Goal: Information Seeking & Learning: Learn about a topic

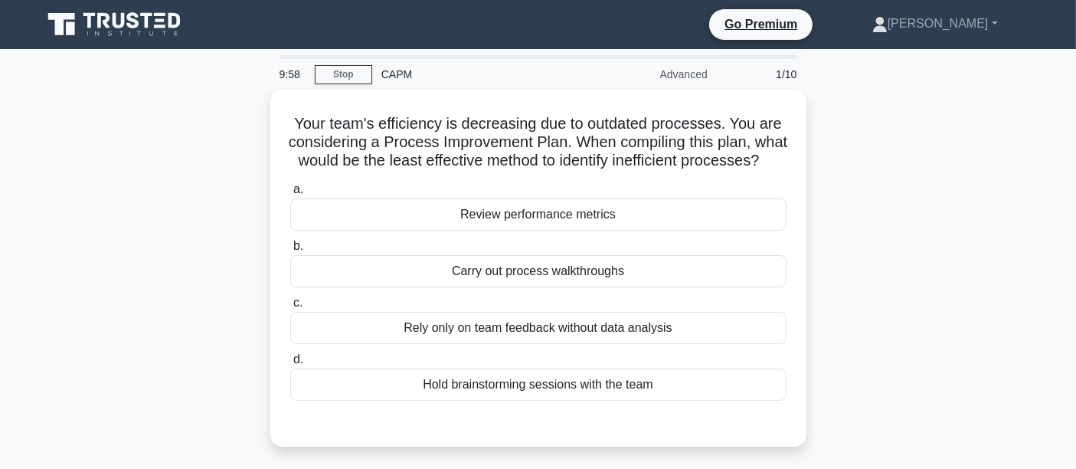
click at [139, 27] on icon at bounding box center [115, 24] width 147 height 29
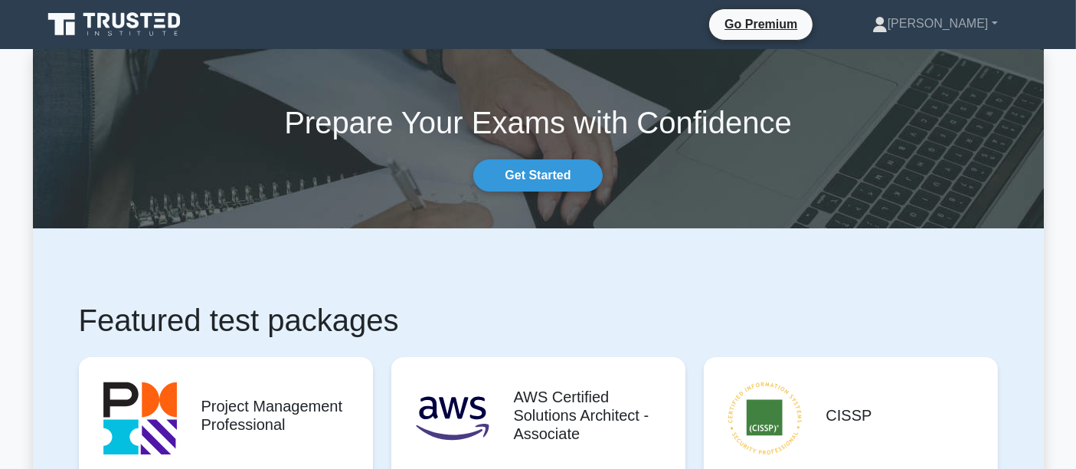
drag, startPoint x: 1002, startPoint y: 6, endPoint x: 350, endPoint y: 249, distance: 696.0
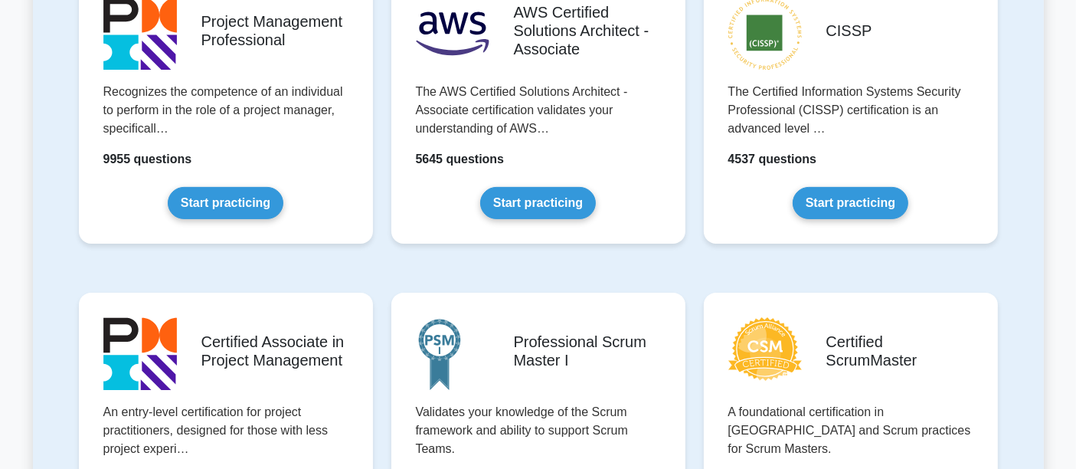
scroll to position [534, 0]
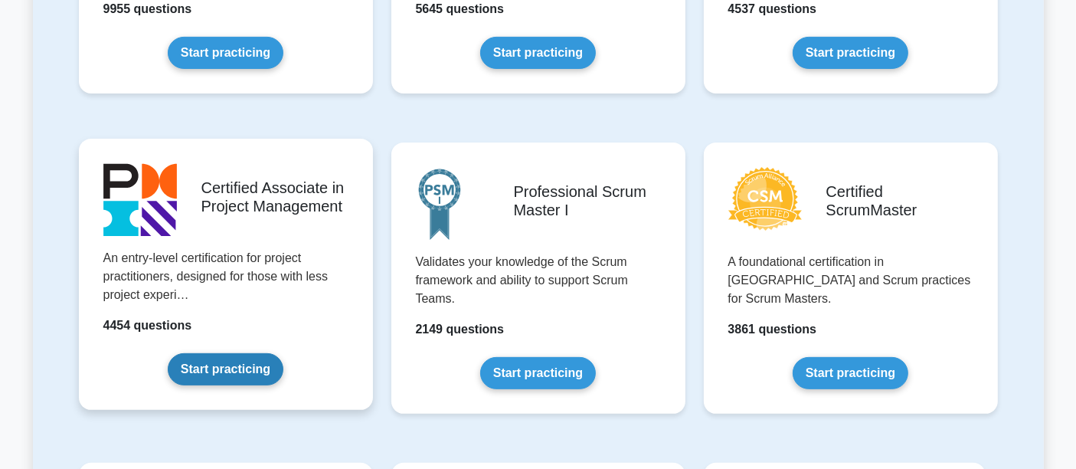
click at [230, 353] on link "Start practicing" at bounding box center [226, 369] width 116 height 32
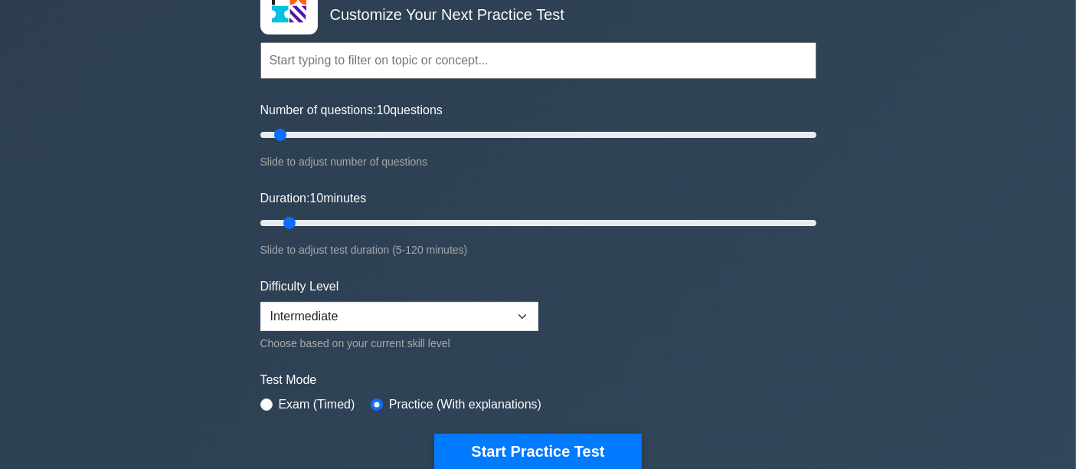
scroll to position [130, 0]
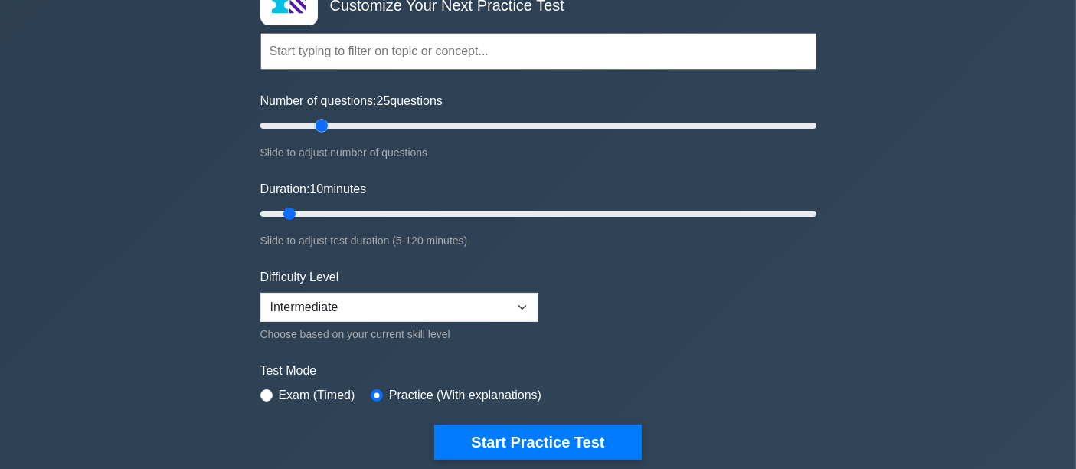
drag, startPoint x: 277, startPoint y: 126, endPoint x: 316, endPoint y: 128, distance: 39.1
type input "25"
click at [316, 128] on input "Number of questions: 25 questions" at bounding box center [538, 125] width 556 height 18
drag, startPoint x: 288, startPoint y: 212, endPoint x: 325, endPoint y: 204, distance: 37.5
click at [325, 204] on input "Duration: 15 minutes" at bounding box center [538, 213] width 556 height 18
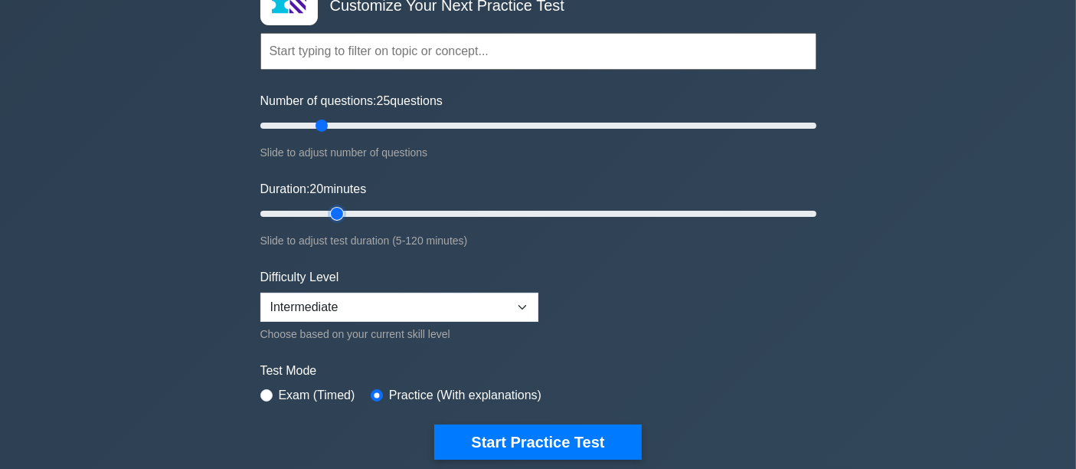
drag, startPoint x: 315, startPoint y: 210, endPoint x: 328, endPoint y: 210, distance: 12.2
type input "20"
click at [328, 210] on input "Duration: 20 minutes" at bounding box center [538, 213] width 556 height 18
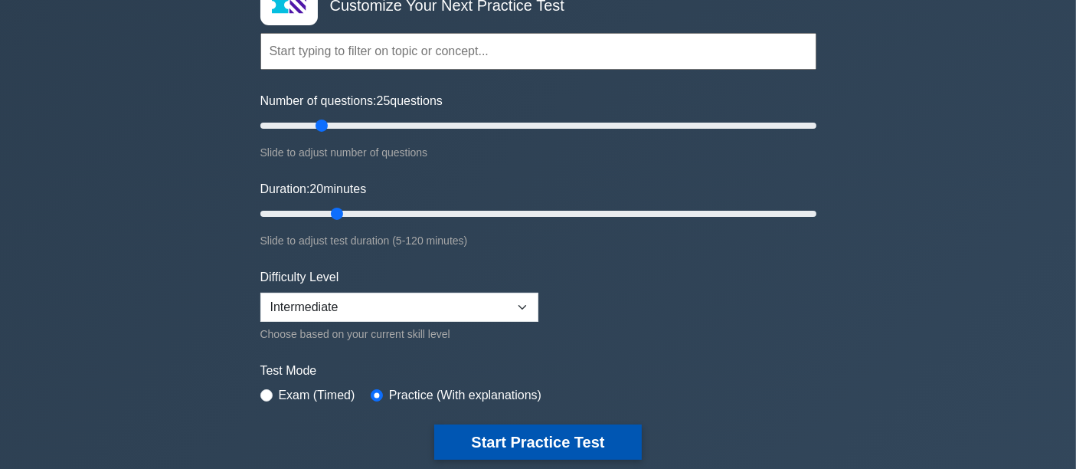
click at [488, 436] on button "Start Practice Test" at bounding box center [537, 441] width 207 height 35
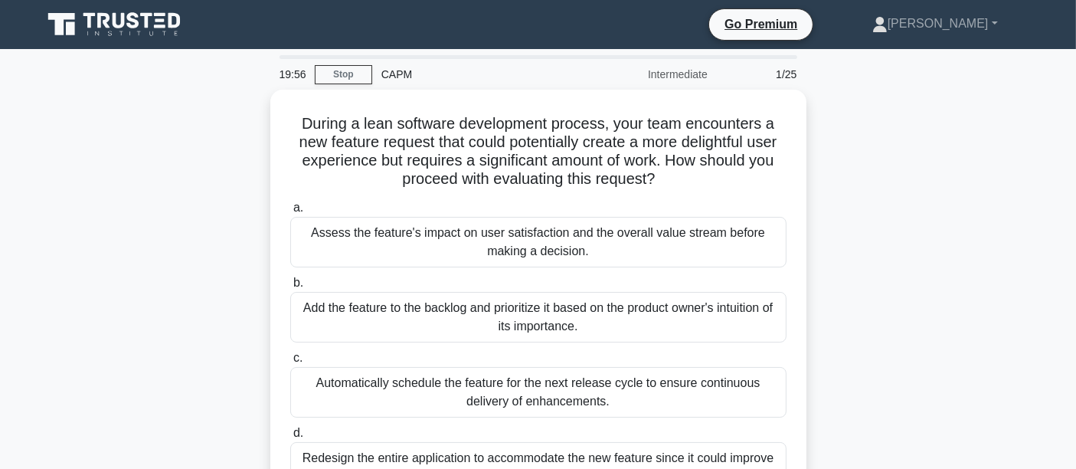
drag, startPoint x: 1047, startPoint y: 0, endPoint x: 207, endPoint y: 123, distance: 848.9
click at [207, 123] on div "During a lean software development process, your team encounters a new feature …" at bounding box center [538, 323] width 1011 height 467
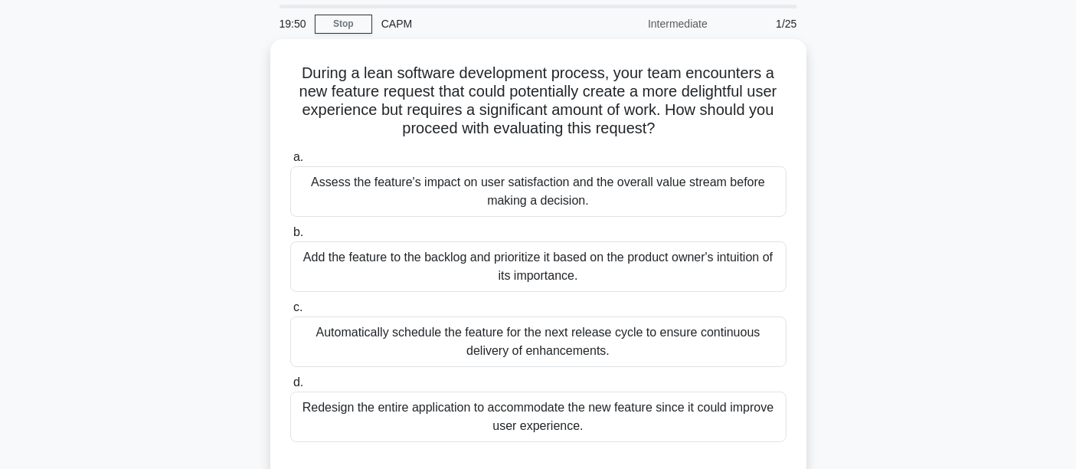
scroll to position [52, 0]
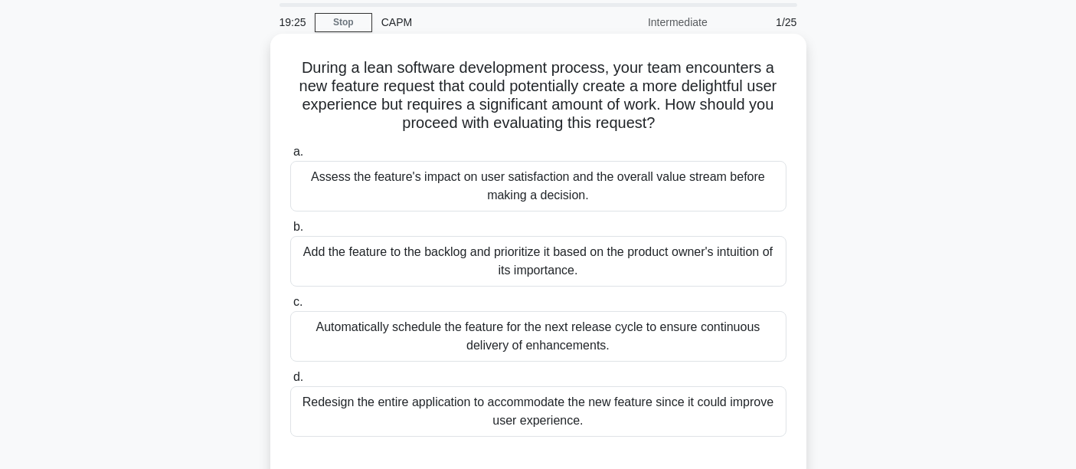
click at [569, 192] on div "Assess the feature's impact on user satisfaction and the overall value stream b…" at bounding box center [538, 186] width 496 height 51
click at [290, 157] on input "a. Assess the feature's impact on user satisfaction and the overall value strea…" at bounding box center [290, 152] width 0 height 10
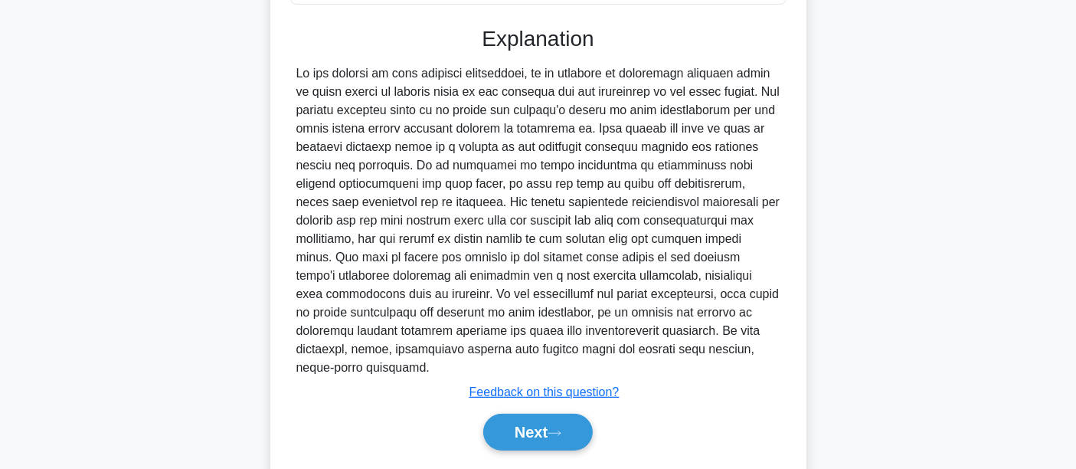
scroll to position [495, 0]
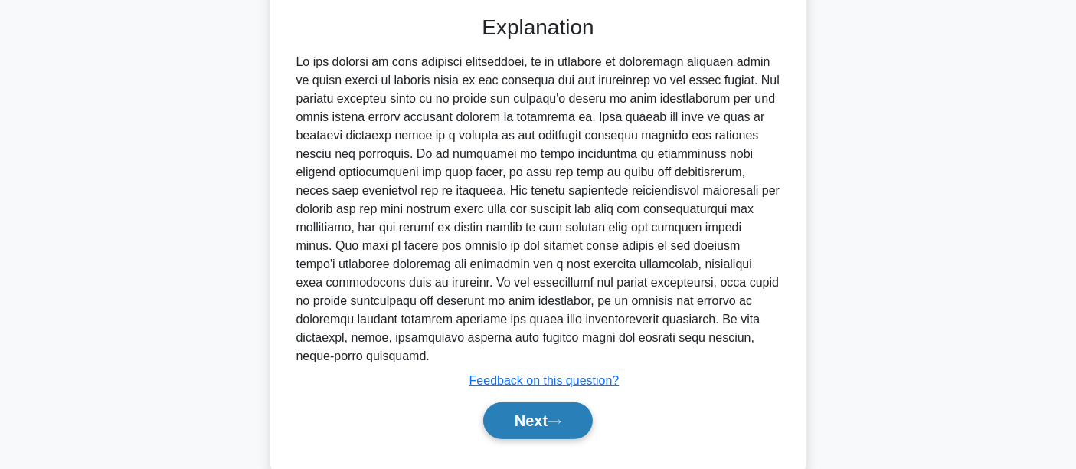
click at [485, 402] on button "Next" at bounding box center [537, 420] width 109 height 37
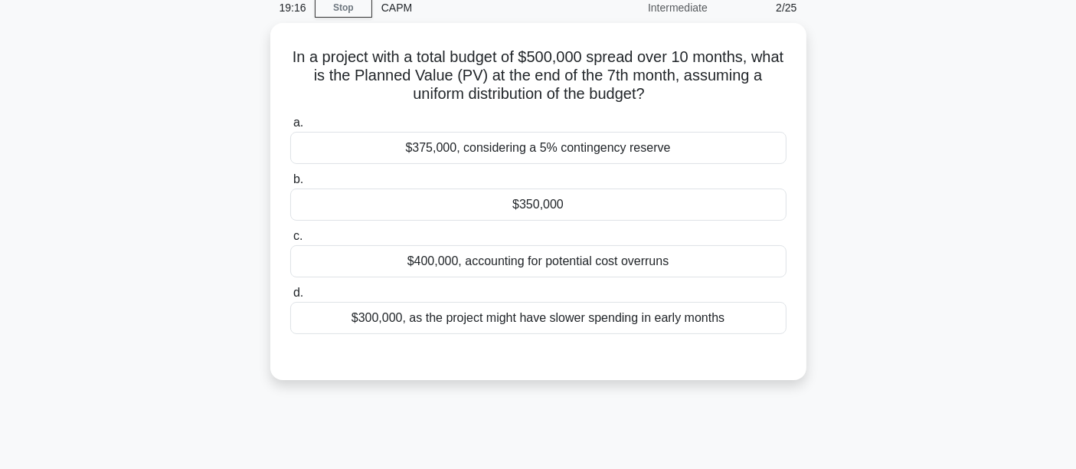
scroll to position [65, 0]
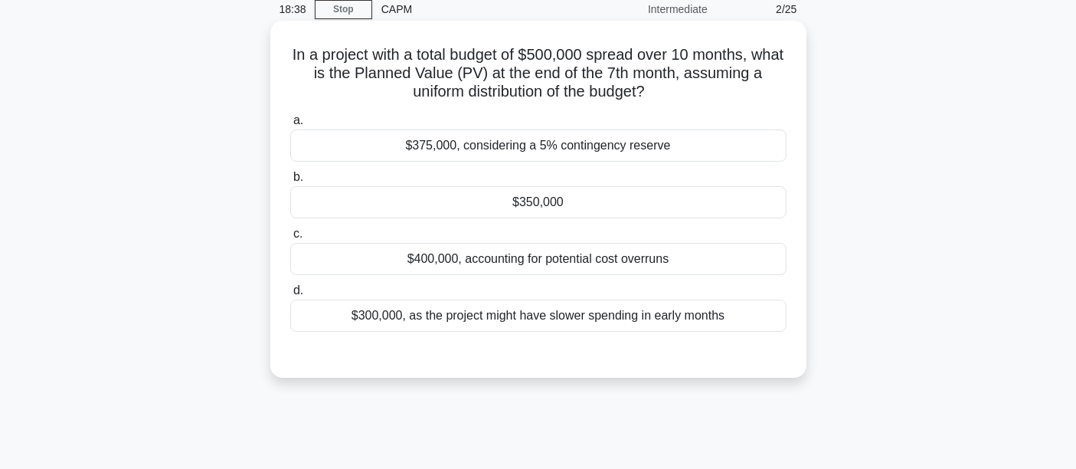
click at [628, 189] on div "$350,000" at bounding box center [538, 202] width 496 height 32
click at [290, 182] on input "b. $350,000" at bounding box center [290, 177] width 0 height 10
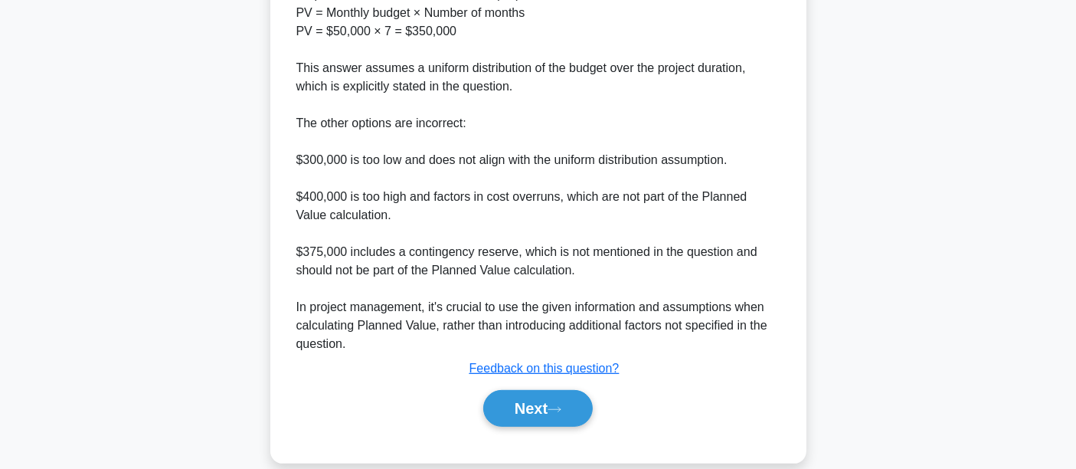
scroll to position [621, 0]
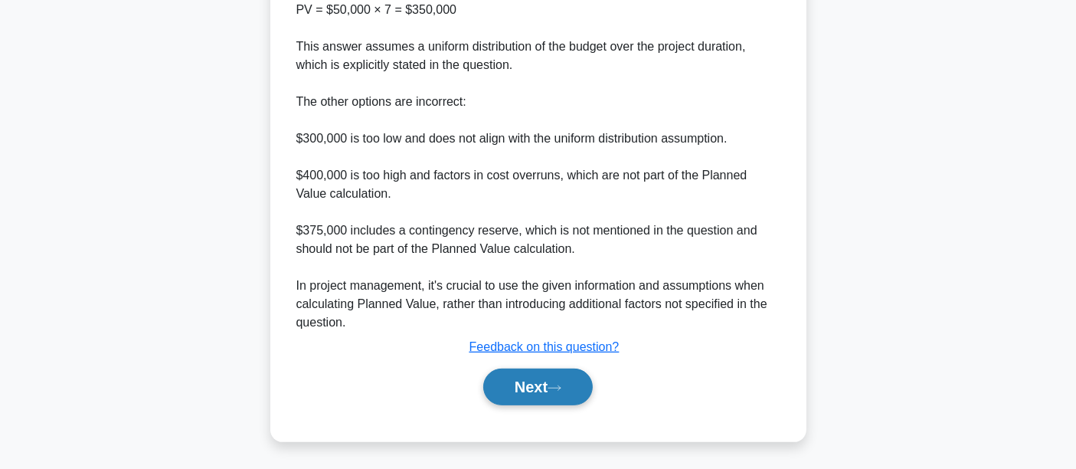
click at [510, 394] on button "Next" at bounding box center [537, 386] width 109 height 37
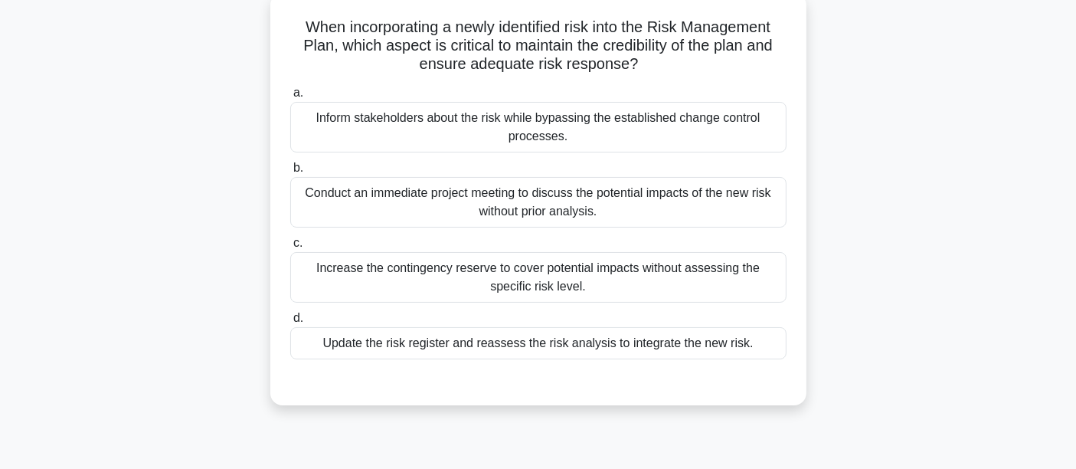
scroll to position [94, 0]
click at [443, 335] on div "Update the risk register and reassess the risk analysis to integrate the new ri…" at bounding box center [538, 341] width 496 height 32
click at [290, 322] on input "d. Update the risk register and reassess the risk analysis to integrate the new…" at bounding box center [290, 317] width 0 height 10
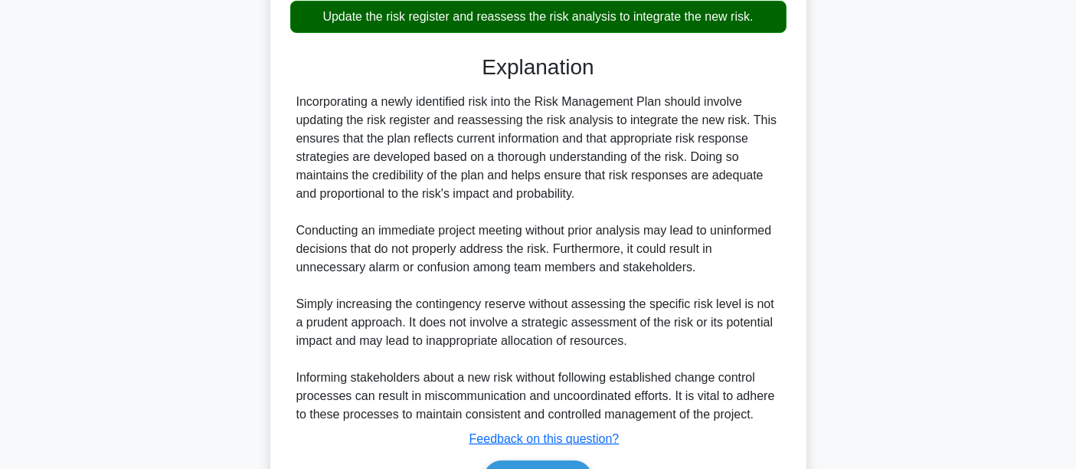
scroll to position [510, 0]
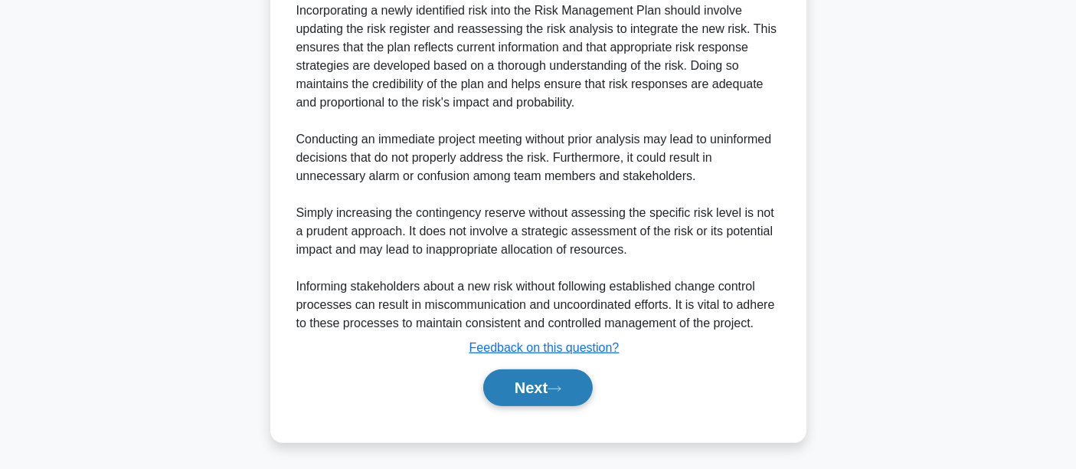
click at [517, 380] on button "Next" at bounding box center [537, 387] width 109 height 37
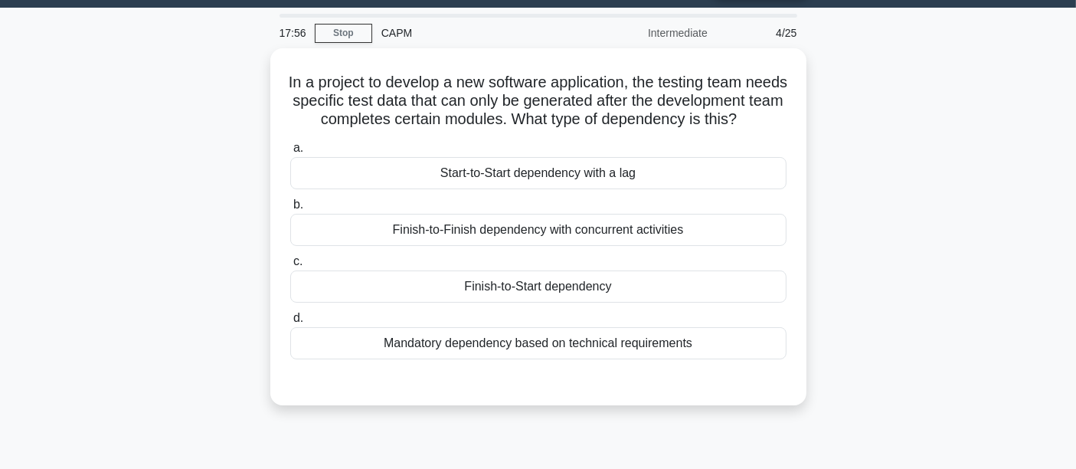
scroll to position [38, 0]
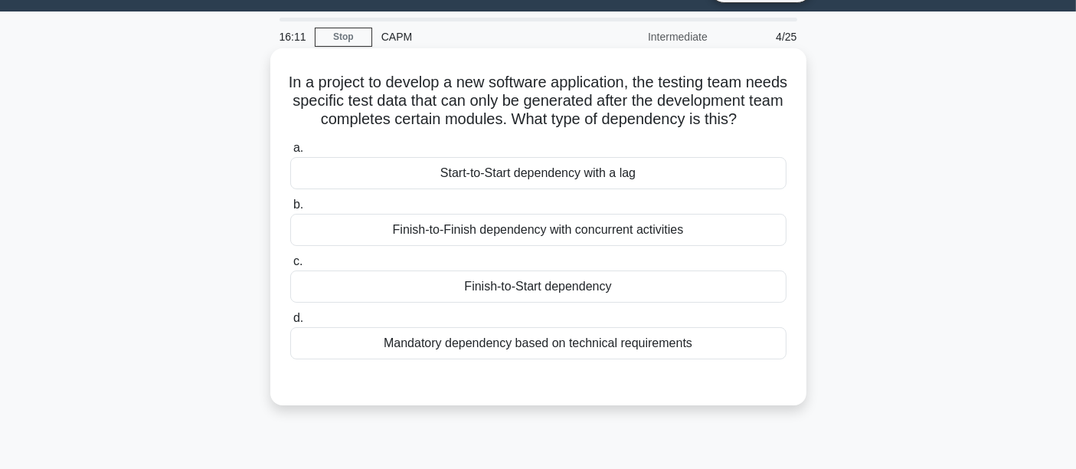
click at [481, 302] on div "Finish-to-Start dependency" at bounding box center [538, 286] width 496 height 32
click at [290, 266] on input "c. Finish-to-Start dependency" at bounding box center [290, 261] width 0 height 10
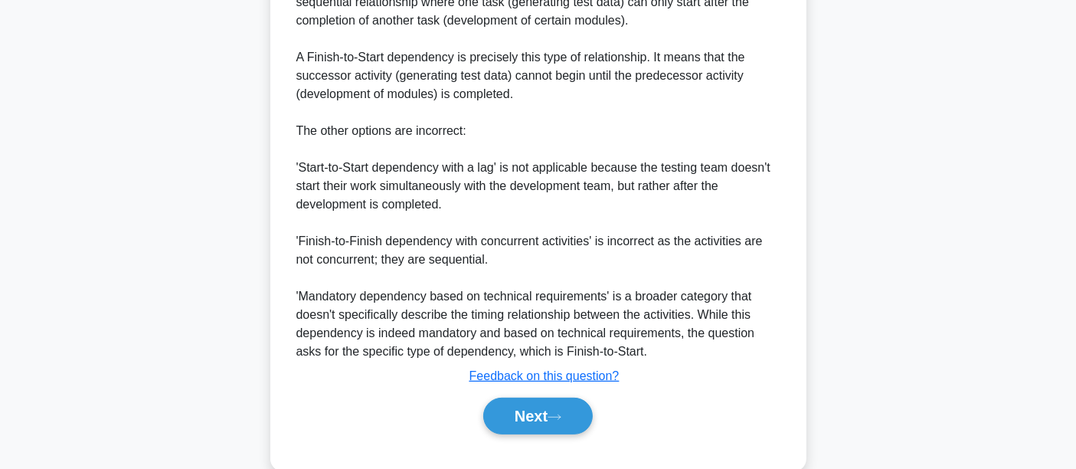
scroll to position [583, 0]
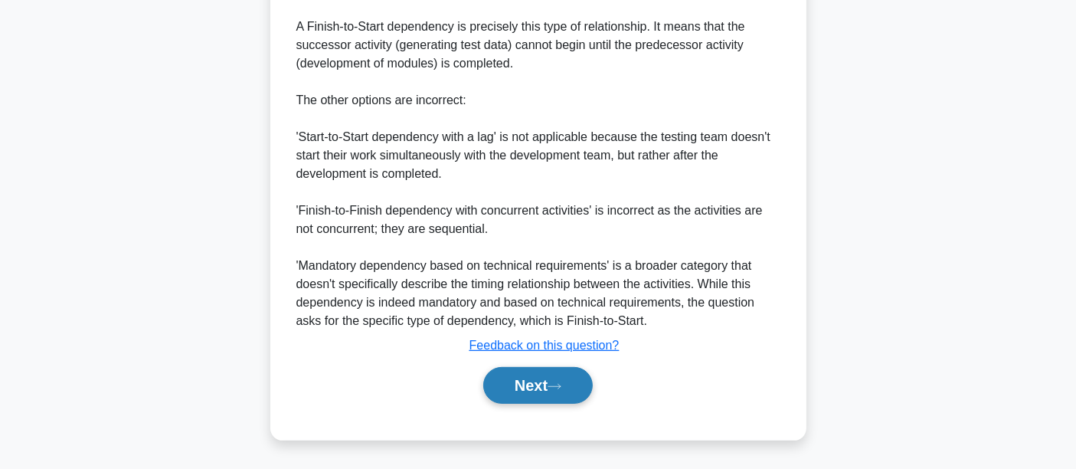
click at [524, 389] on button "Next" at bounding box center [537, 385] width 109 height 37
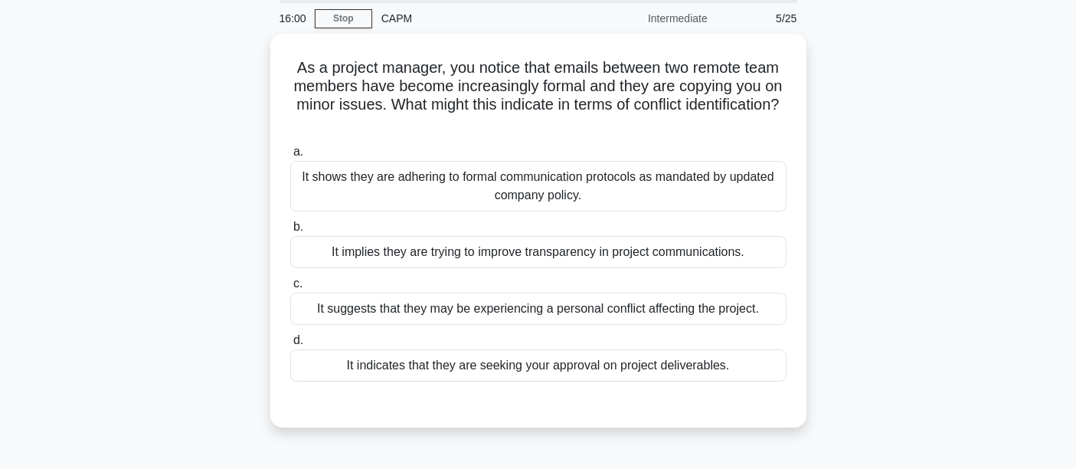
scroll to position [54, 0]
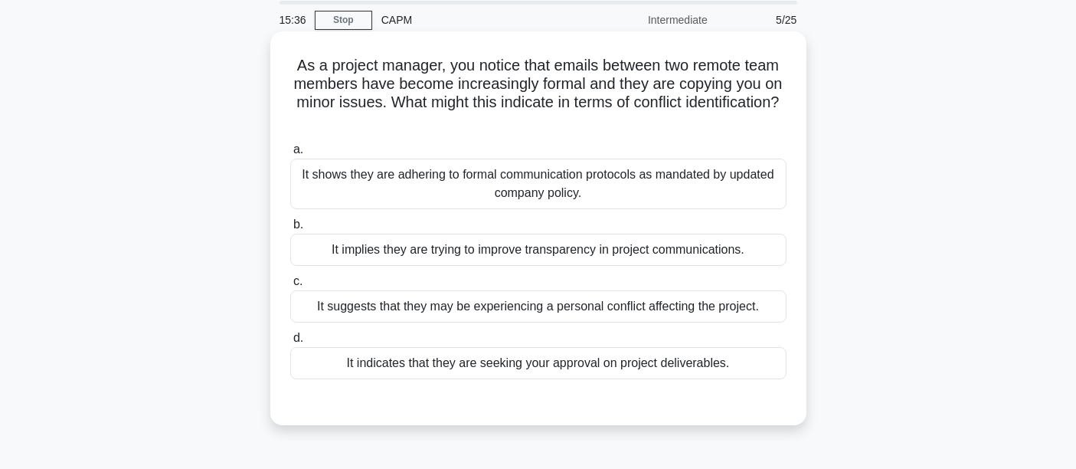
click at [449, 360] on div "It indicates that they are seeking your approval on project deliverables." at bounding box center [538, 363] width 496 height 32
click at [290, 343] on input "d. It indicates that they are seeking your approval on project deliverables." at bounding box center [290, 338] width 0 height 10
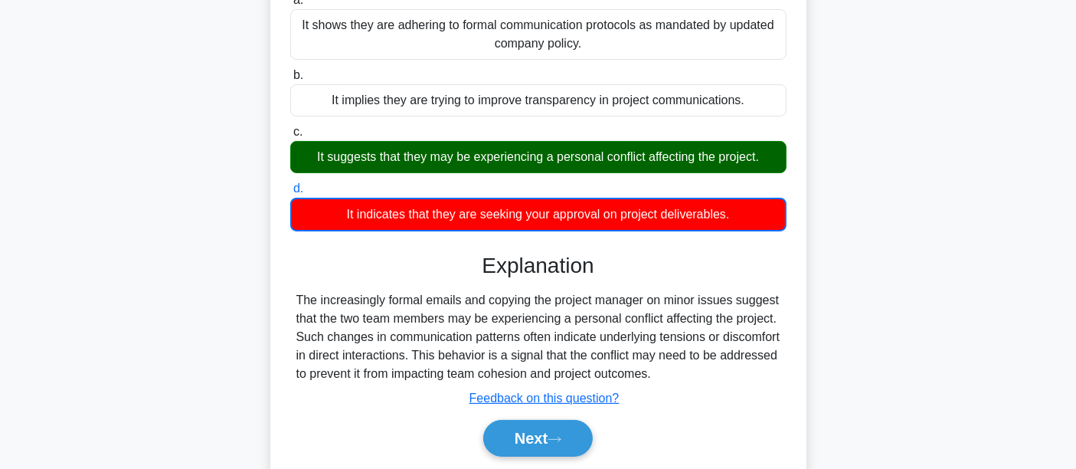
scroll to position [289, 0]
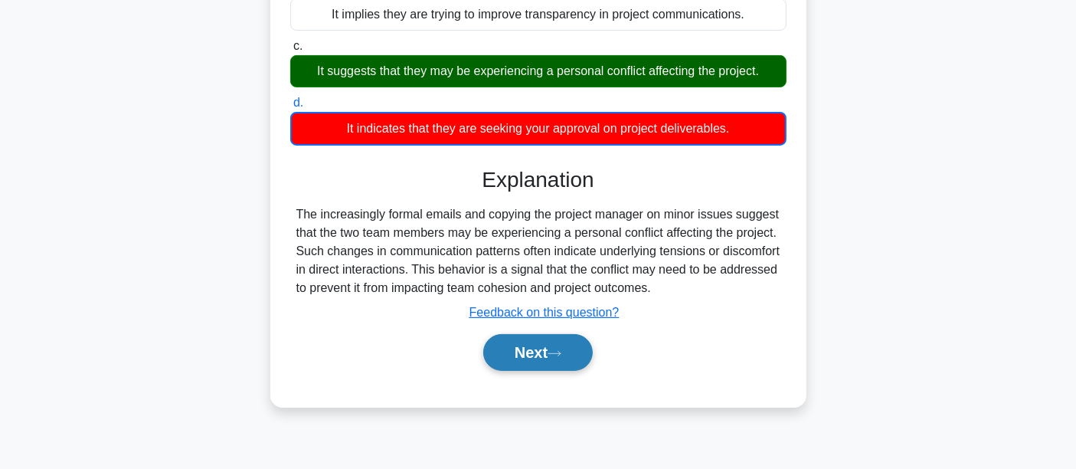
click at [555, 355] on icon at bounding box center [554, 353] width 14 height 8
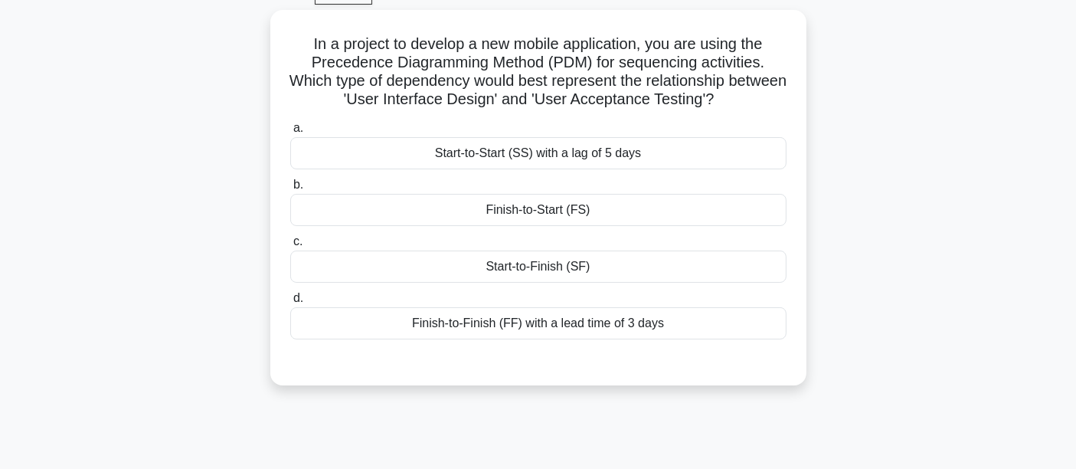
scroll to position [75, 0]
click at [573, 217] on div "Finish-to-Start (FS)" at bounding box center [538, 210] width 496 height 32
click at [290, 191] on input "b. Finish-to-Start (FS)" at bounding box center [290, 186] width 0 height 10
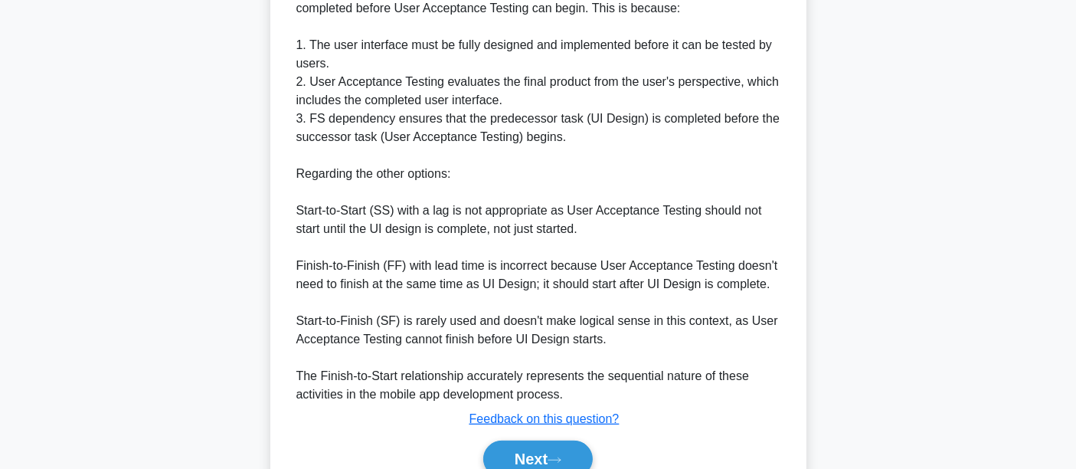
scroll to position [609, 0]
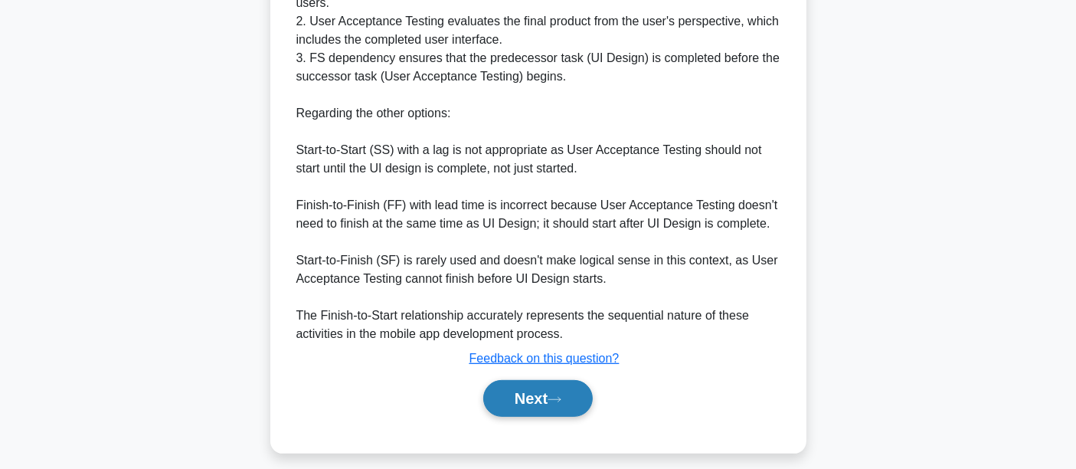
click at [539, 400] on button "Next" at bounding box center [537, 398] width 109 height 37
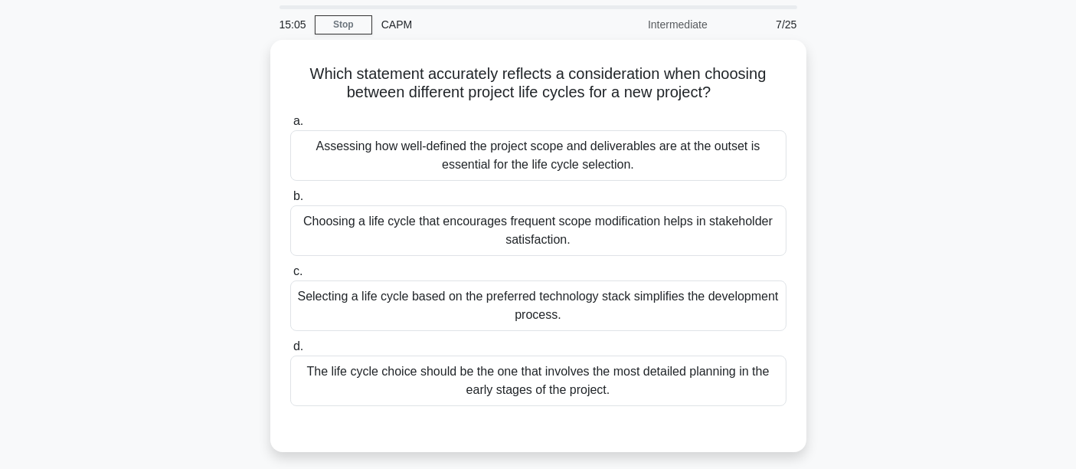
scroll to position [51, 0]
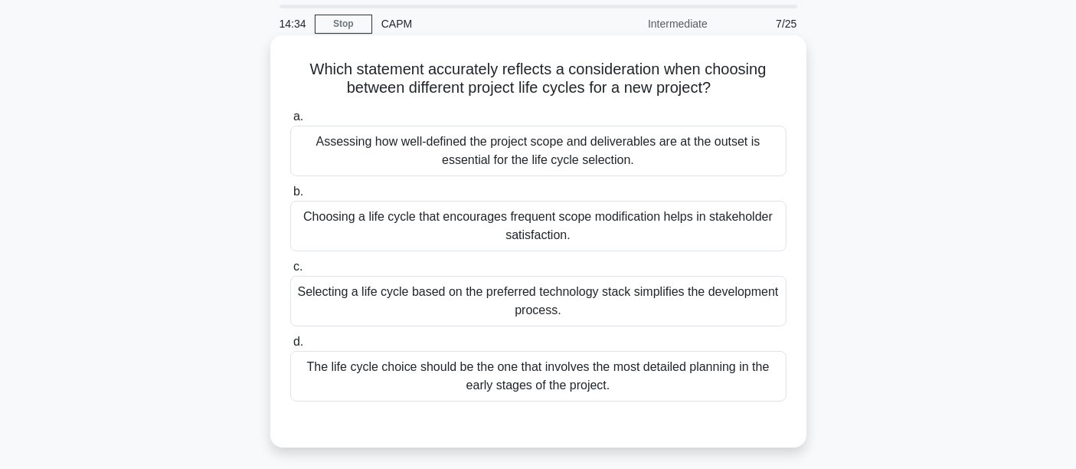
click at [642, 156] on div "Assessing how well-defined the project scope and deliverables are at the outset…" at bounding box center [538, 151] width 496 height 51
click at [290, 122] on input "a. Assessing how well-defined the project scope and deliverables are at the out…" at bounding box center [290, 117] width 0 height 10
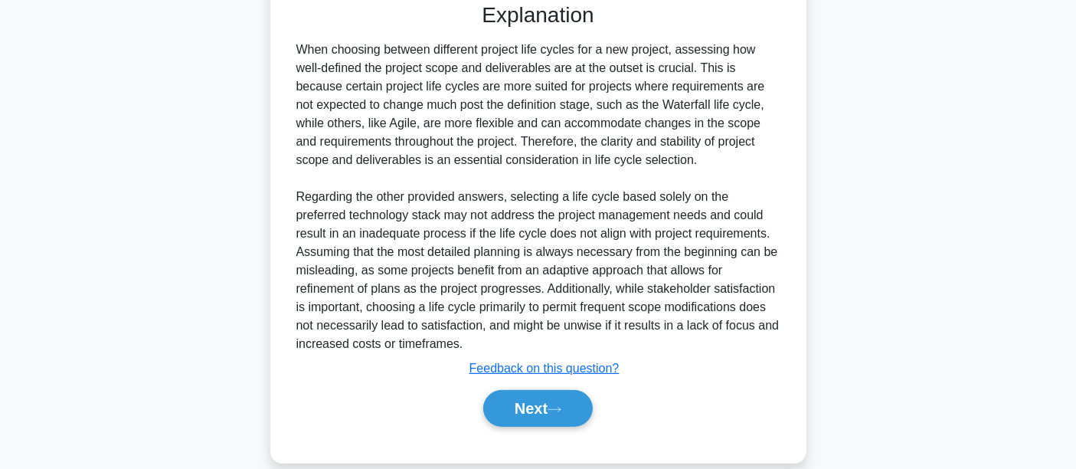
scroll to position [477, 0]
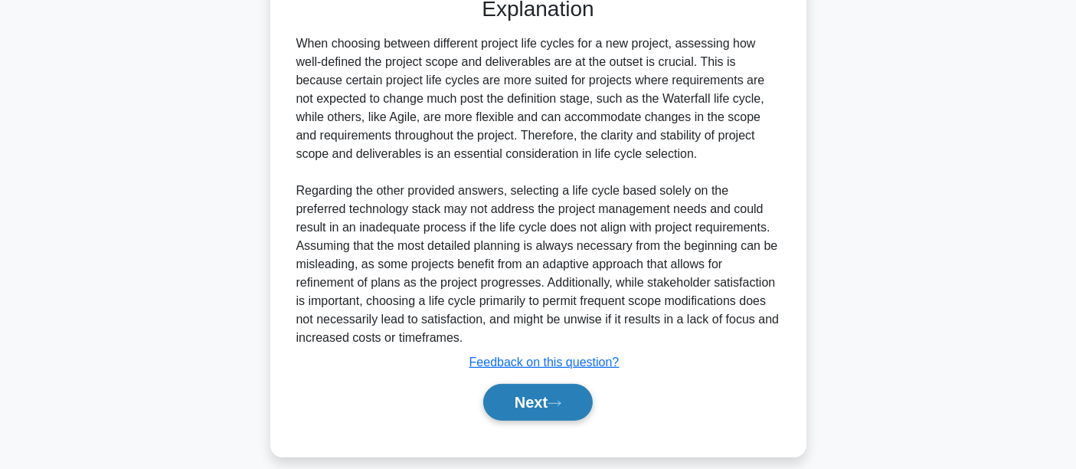
click at [518, 397] on button "Next" at bounding box center [537, 402] width 109 height 37
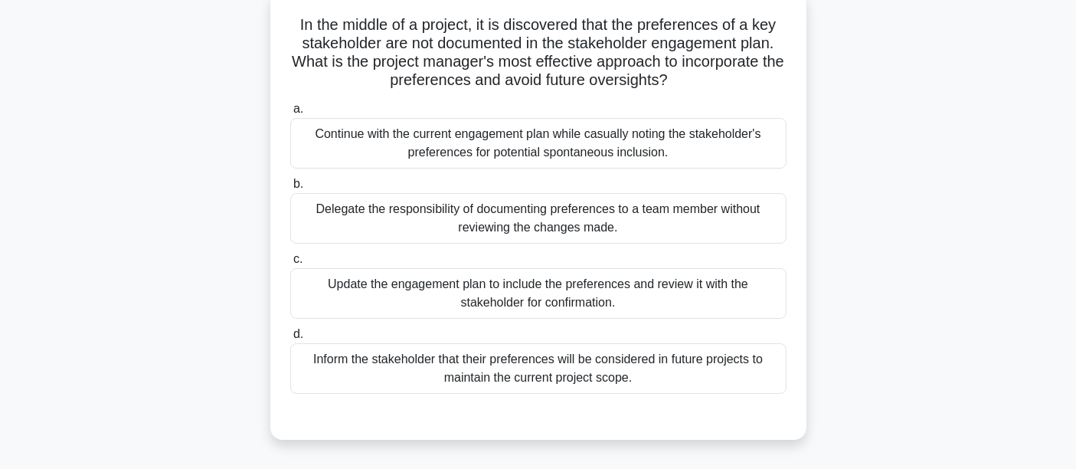
scroll to position [90, 0]
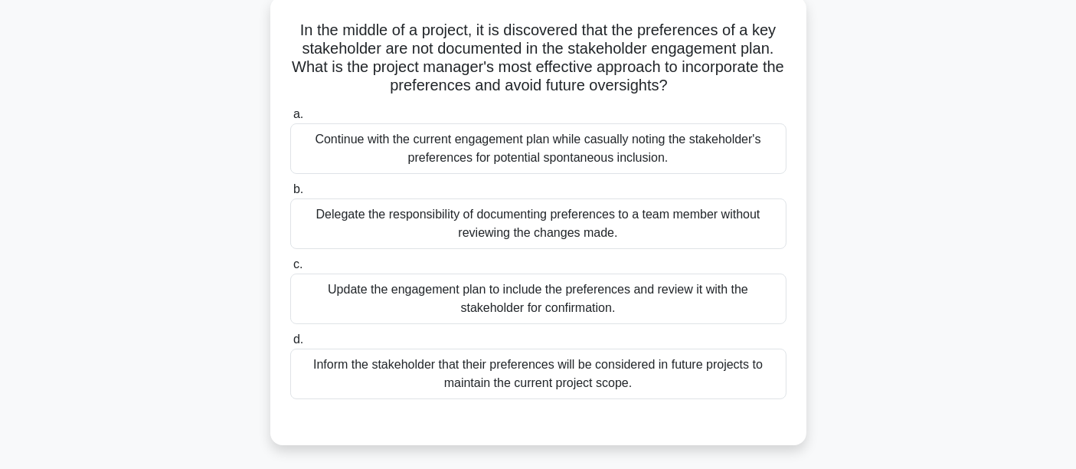
click at [622, 289] on div "Update the engagement plan to include the preferences and review it with the st…" at bounding box center [538, 298] width 496 height 51
click at [290, 269] on input "c. Update the engagement plan to include the preferences and review it with the…" at bounding box center [290, 265] width 0 height 10
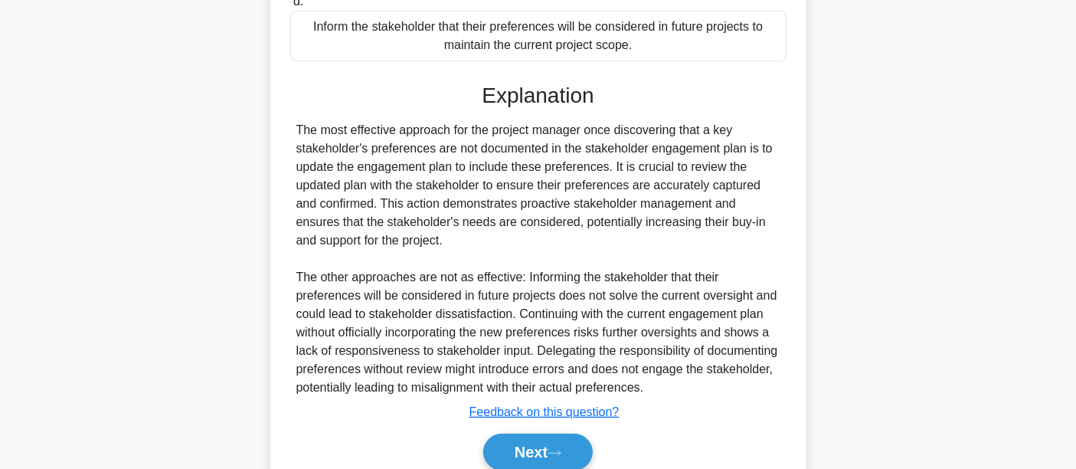
scroll to position [486, 0]
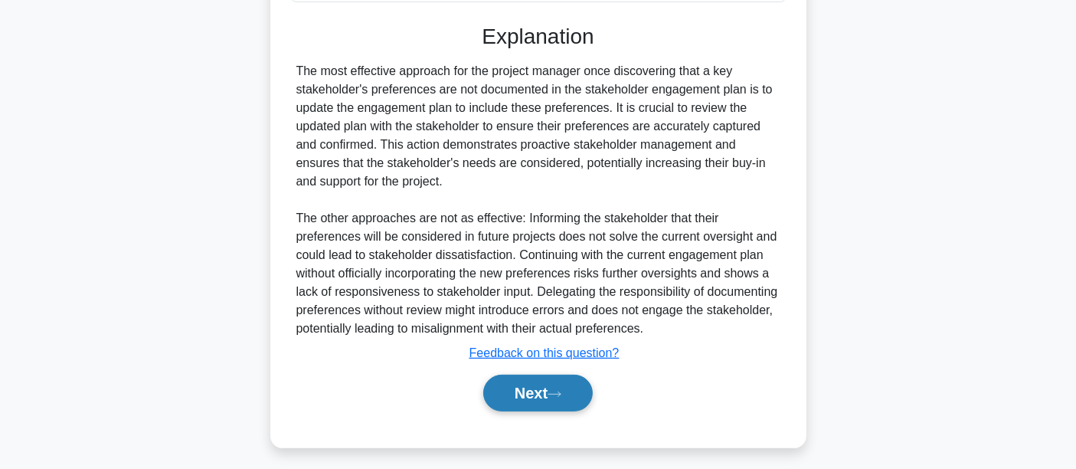
click at [544, 387] on button "Next" at bounding box center [537, 392] width 109 height 37
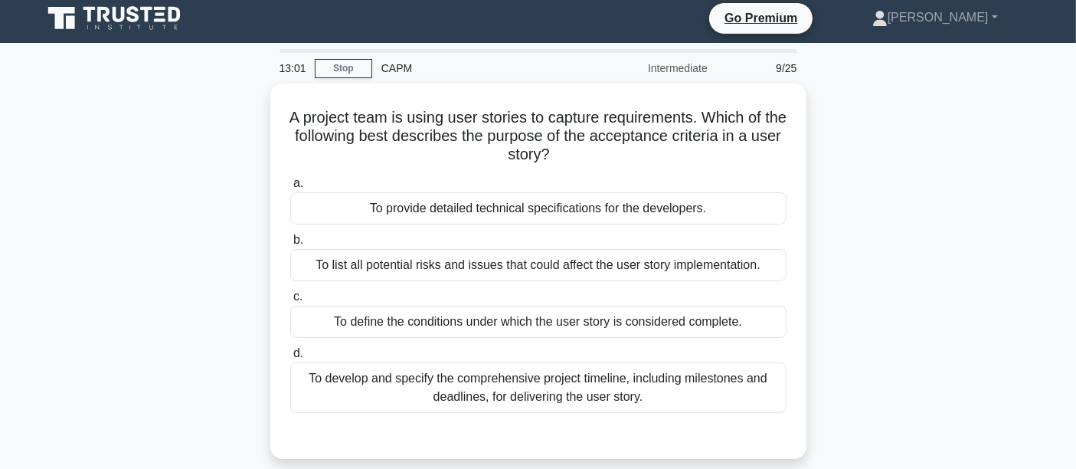
scroll to position [8, 0]
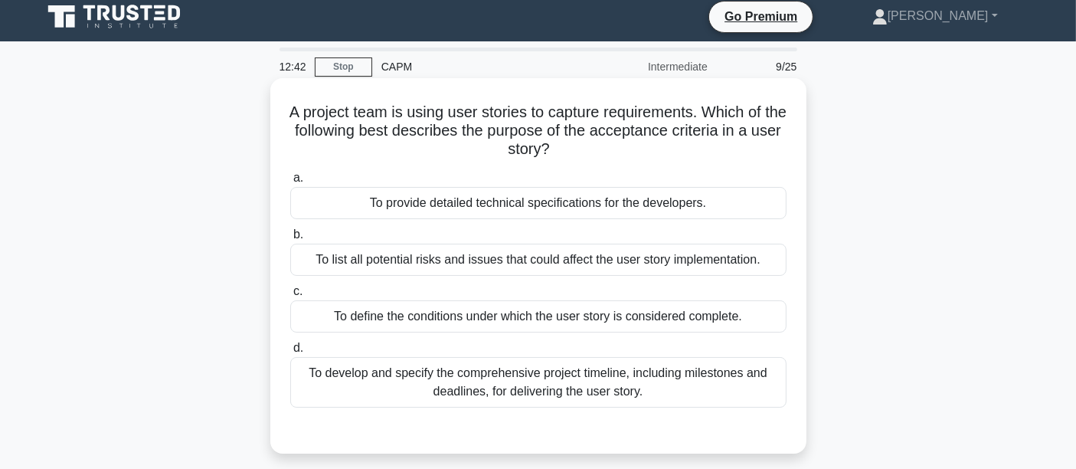
click at [541, 384] on div "To develop and specify the comprehensive project timeline, including milestones…" at bounding box center [538, 382] width 496 height 51
click at [290, 353] on input "d. To develop and specify the comprehensive project timeline, including milesto…" at bounding box center [290, 348] width 0 height 10
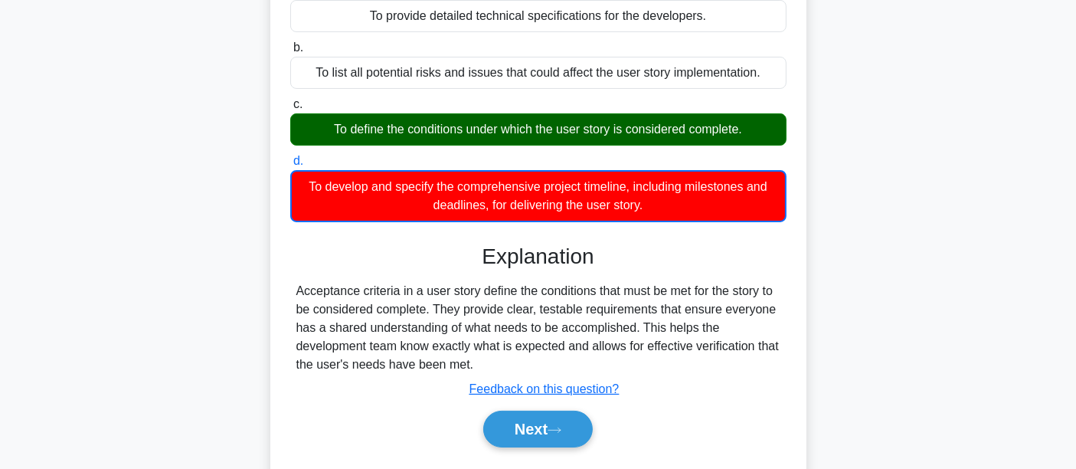
scroll to position [241, 0]
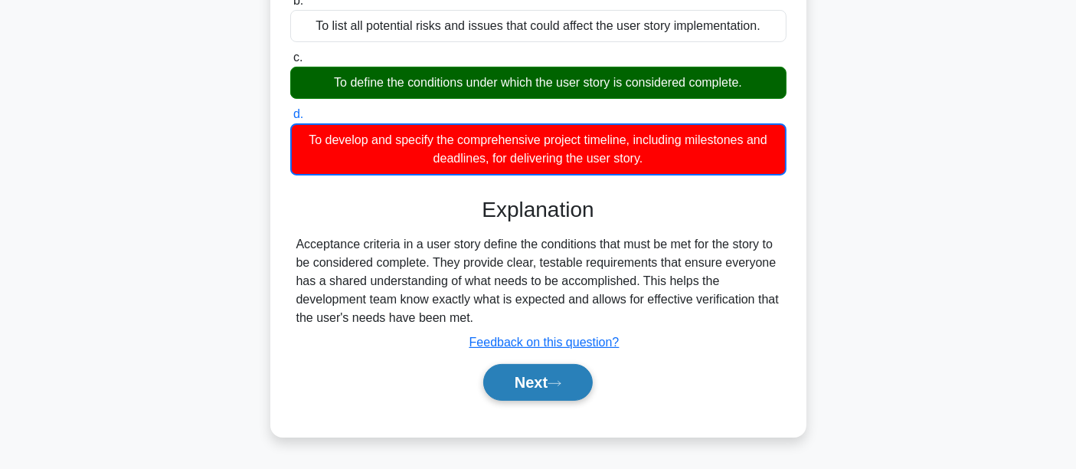
click at [516, 380] on button "Next" at bounding box center [537, 382] width 109 height 37
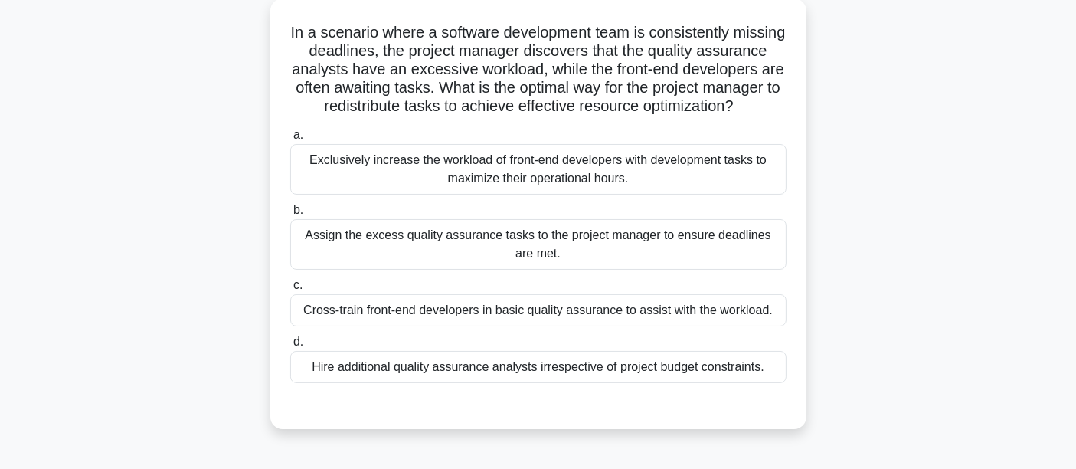
scroll to position [93, 0]
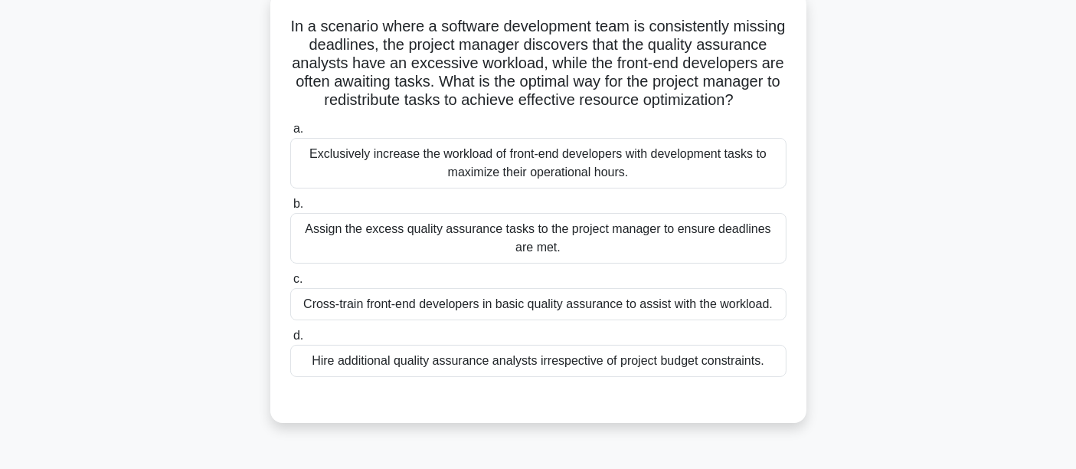
click at [547, 377] on div "Hire additional quality assurance analysts irrespective of project budget const…" at bounding box center [538, 361] width 496 height 32
click at [290, 341] on input "d. Hire additional quality assurance analysts irrespective of project budget co…" at bounding box center [290, 336] width 0 height 10
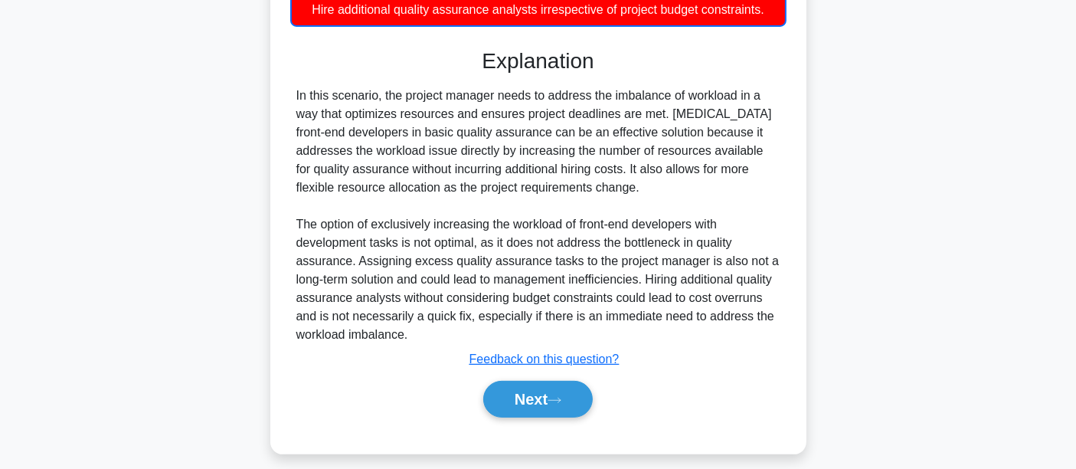
scroll to position [450, 0]
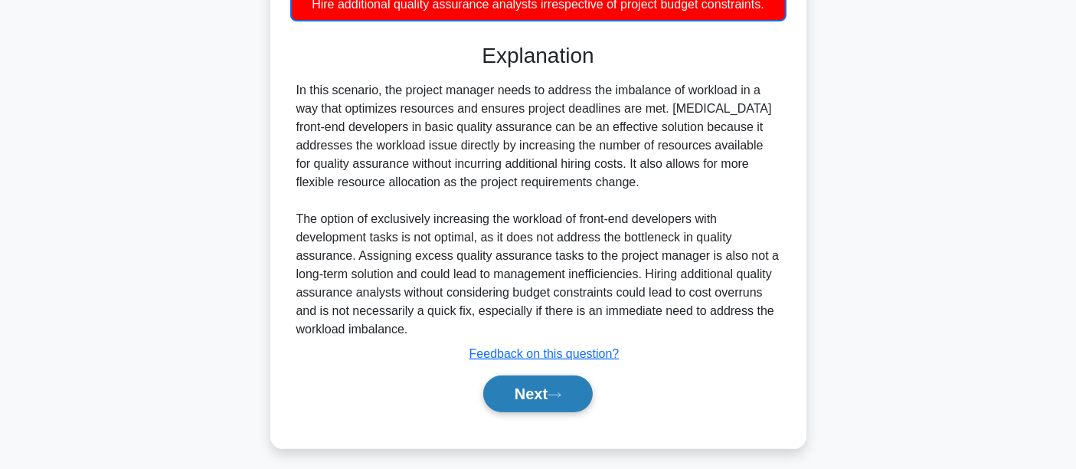
click at [498, 409] on button "Next" at bounding box center [537, 393] width 109 height 37
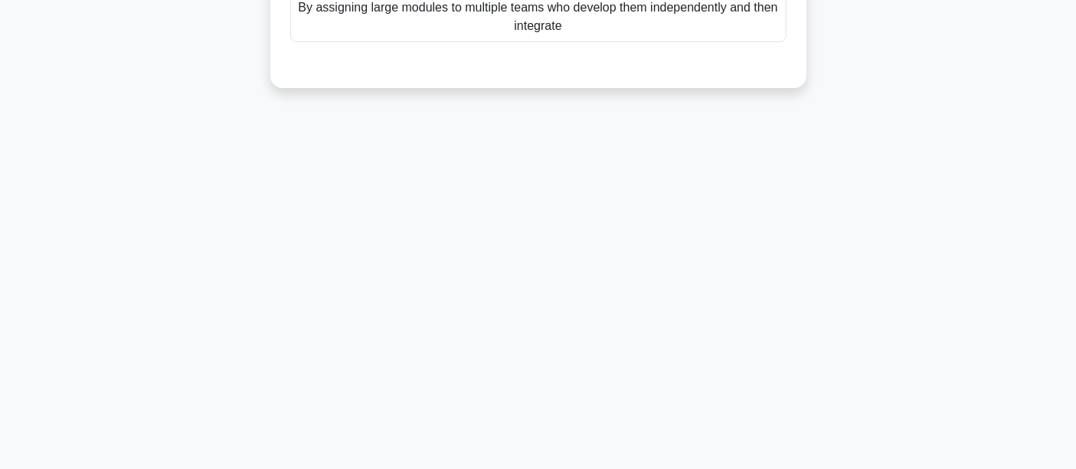
scroll to position [31, 0]
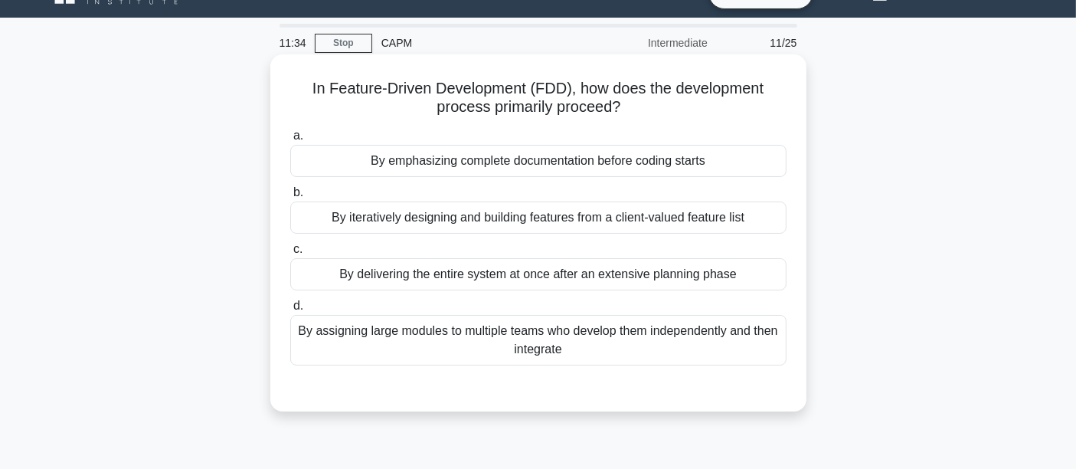
click at [612, 211] on div "By iteratively designing and building features from a client-valued feature list" at bounding box center [538, 217] width 496 height 32
click at [290, 198] on input "b. By iteratively designing and building features from a client-valued feature …" at bounding box center [290, 193] width 0 height 10
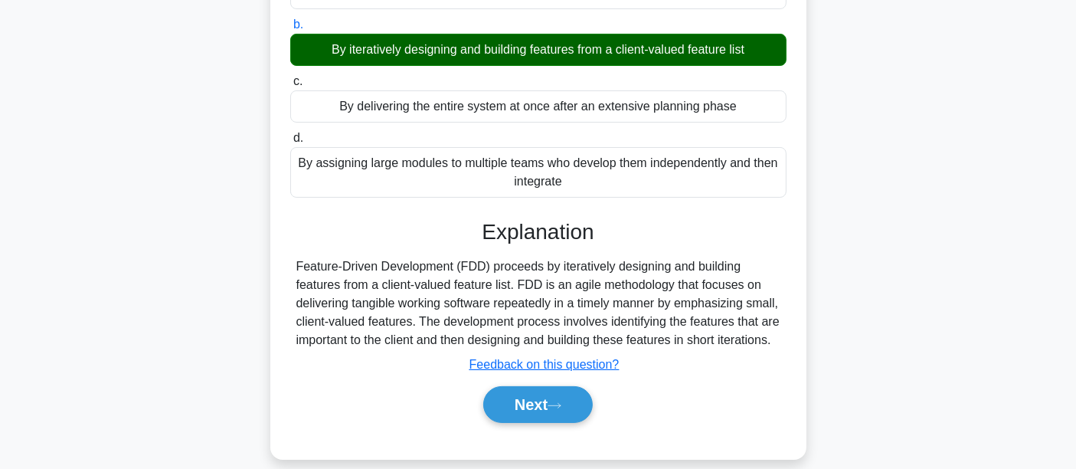
scroll to position [358, 0]
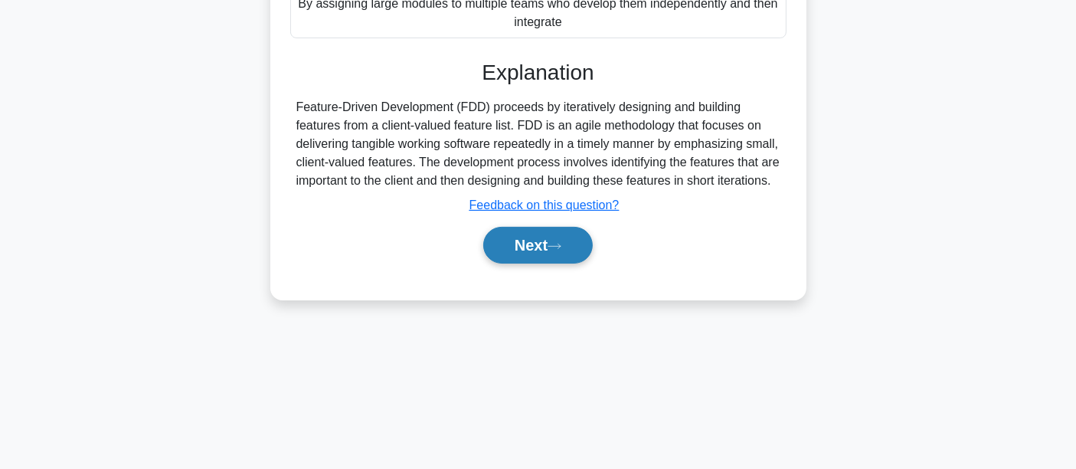
click at [538, 248] on button "Next" at bounding box center [537, 245] width 109 height 37
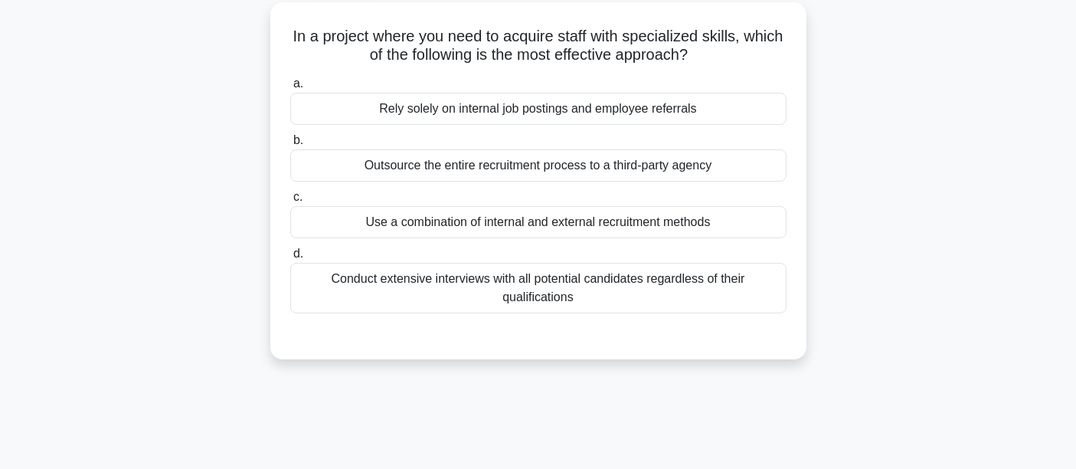
scroll to position [86, 0]
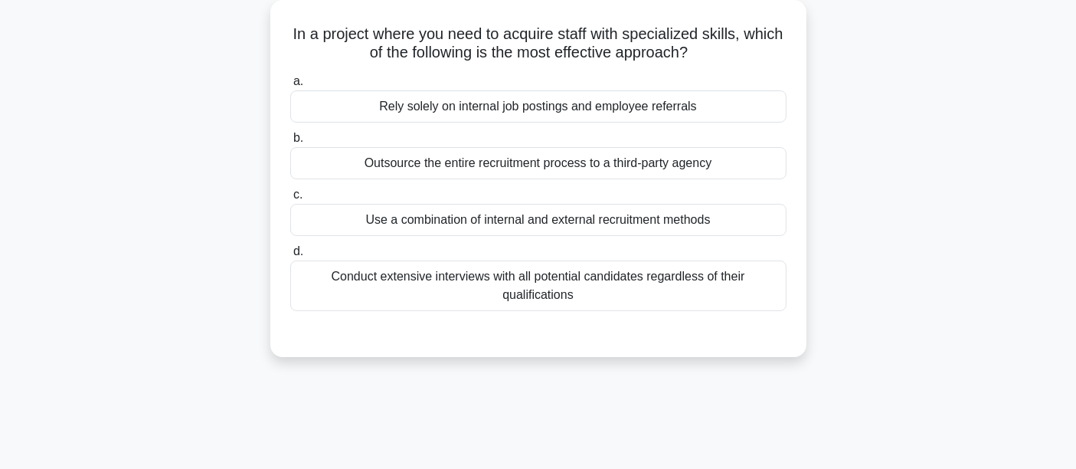
click at [606, 222] on div "Use a combination of internal and external recruitment methods" at bounding box center [538, 220] width 496 height 32
click at [290, 200] on input "c. Use a combination of internal and external recruitment methods" at bounding box center [290, 195] width 0 height 10
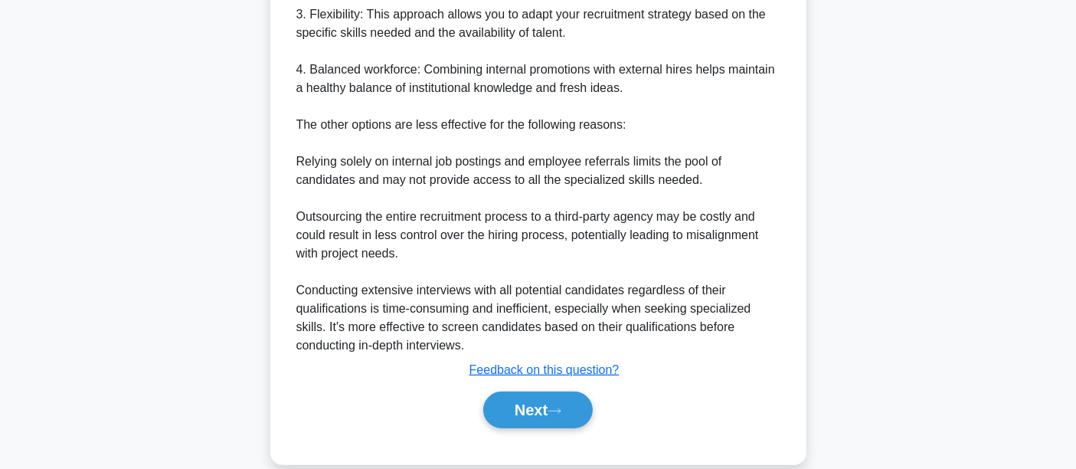
scroll to position [645, 0]
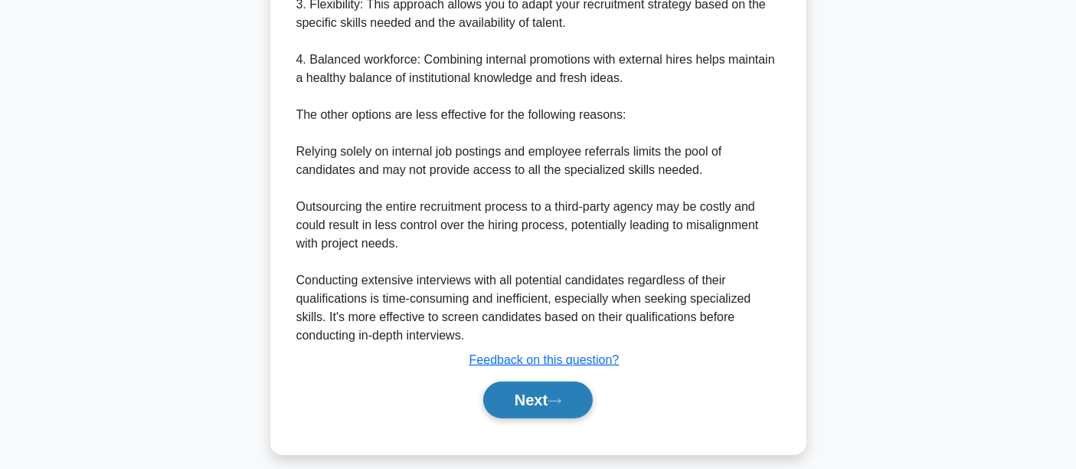
click at [531, 395] on button "Next" at bounding box center [537, 399] width 109 height 37
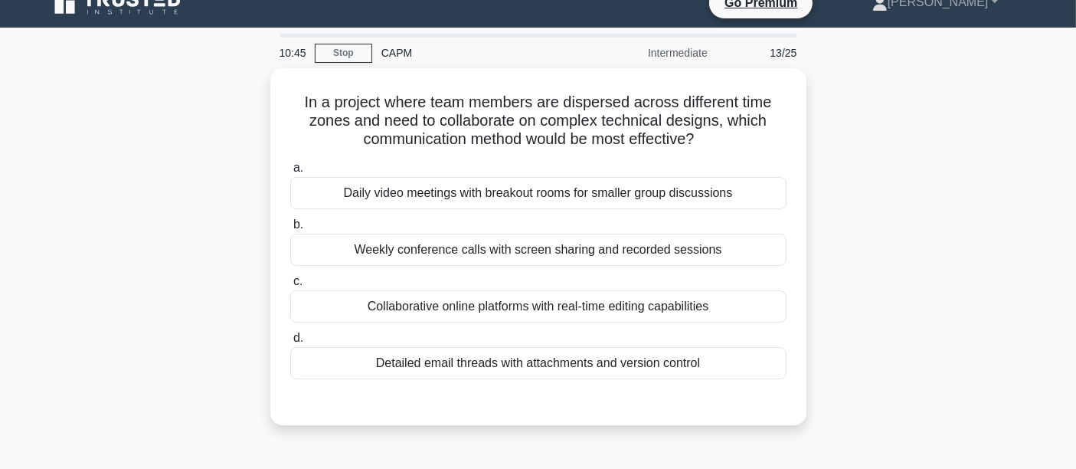
scroll to position [24, 0]
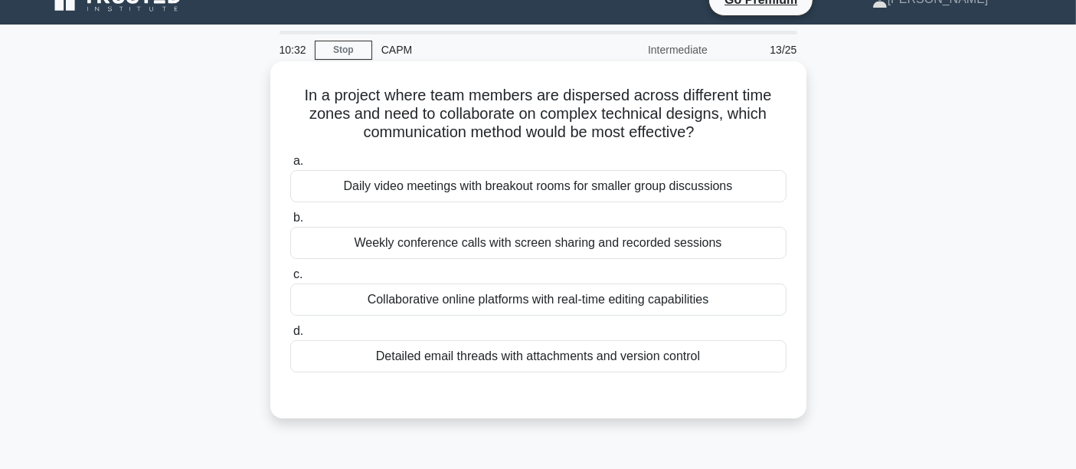
click at [458, 299] on div "Collaborative online platforms with real-time editing capabilities" at bounding box center [538, 299] width 496 height 32
click at [290, 279] on input "c. Collaborative online platforms with real-time editing capabilities" at bounding box center [290, 274] width 0 height 10
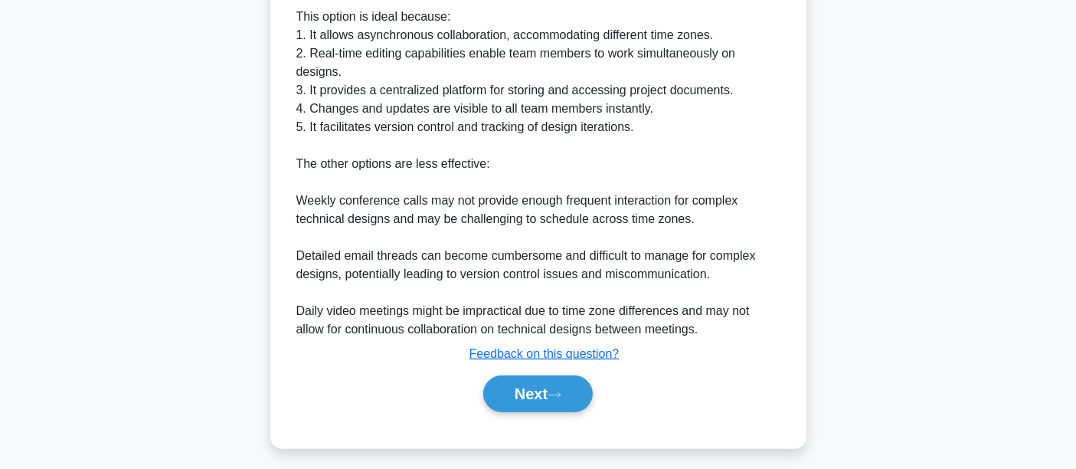
scroll to position [528, 0]
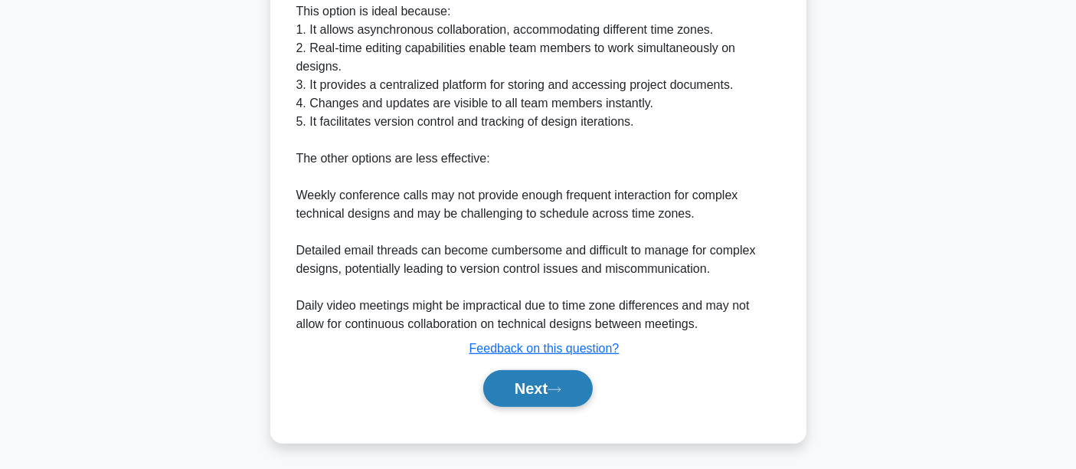
click at [554, 399] on button "Next" at bounding box center [537, 388] width 109 height 37
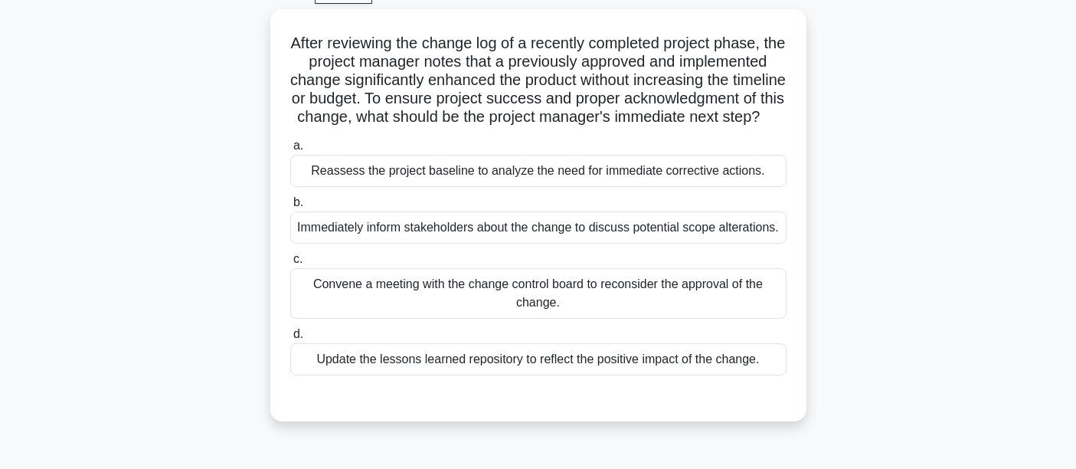
scroll to position [70, 0]
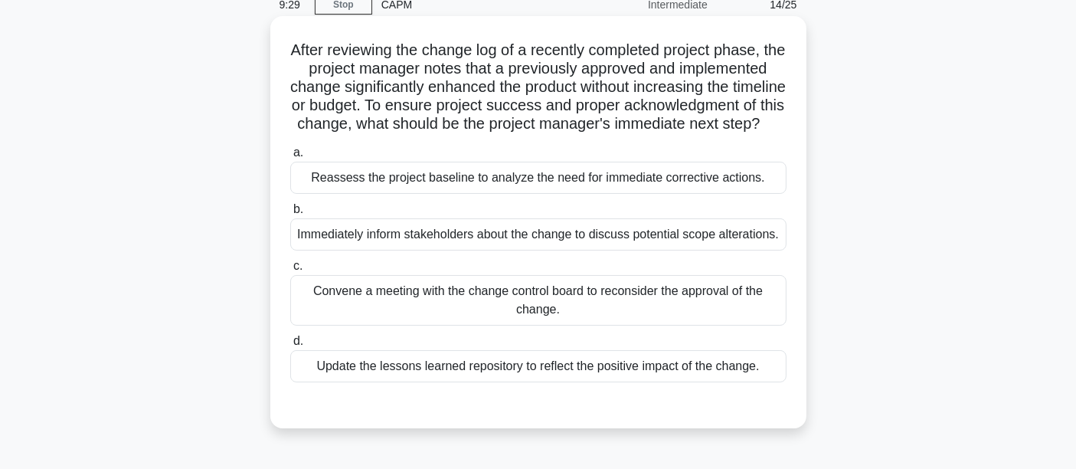
click at [351, 382] on div "Update the lessons learned repository to reflect the positive impact of the cha…" at bounding box center [538, 366] width 496 height 32
click at [290, 346] on input "d. Update the lessons learned repository to reflect the positive impact of the …" at bounding box center [290, 341] width 0 height 10
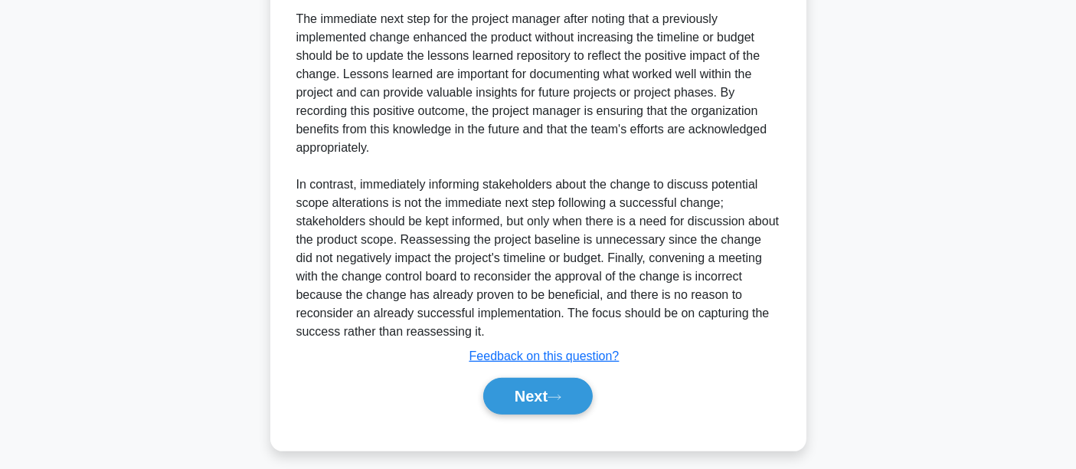
scroll to position [507, 0]
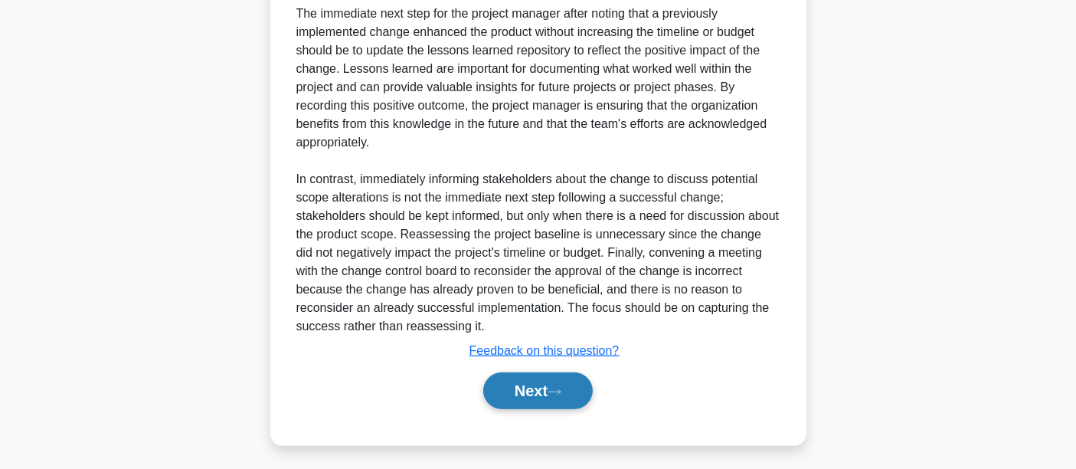
click at [541, 409] on button "Next" at bounding box center [537, 390] width 109 height 37
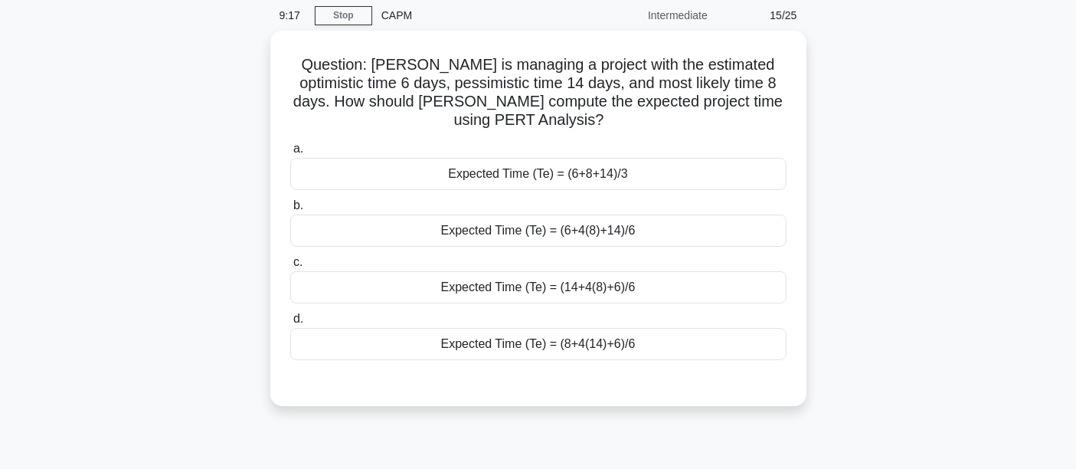
scroll to position [57, 0]
click at [661, 241] on div "Expected Time (Te) = (6+4(8)+14)/6" at bounding box center [538, 228] width 496 height 32
click at [290, 208] on input "b. Expected Time (Te) = (6+4(8)+14)/6" at bounding box center [290, 203] width 0 height 10
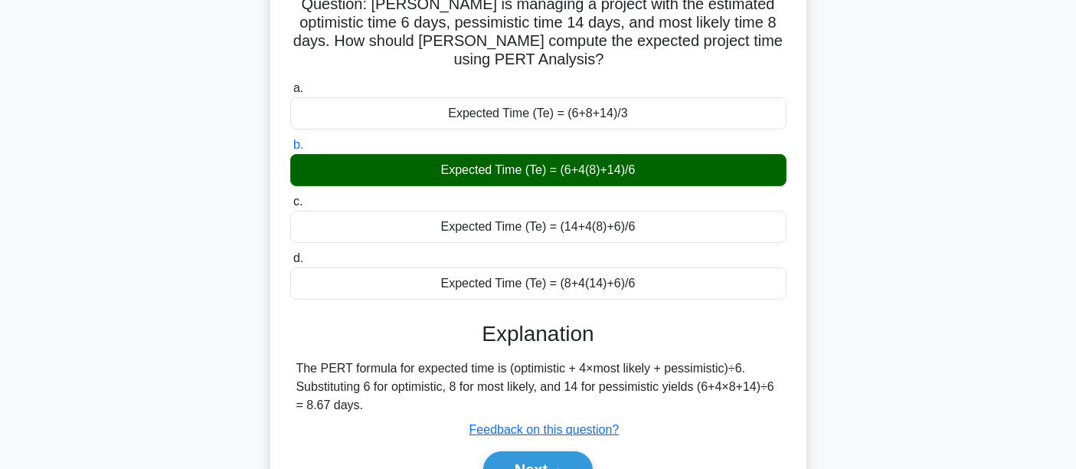
scroll to position [214, 0]
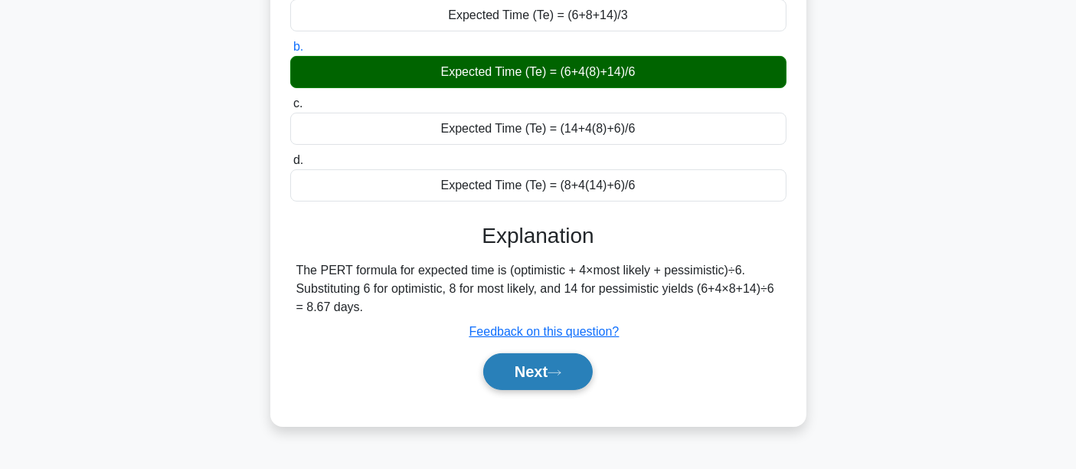
click at [521, 369] on button "Next" at bounding box center [537, 371] width 109 height 37
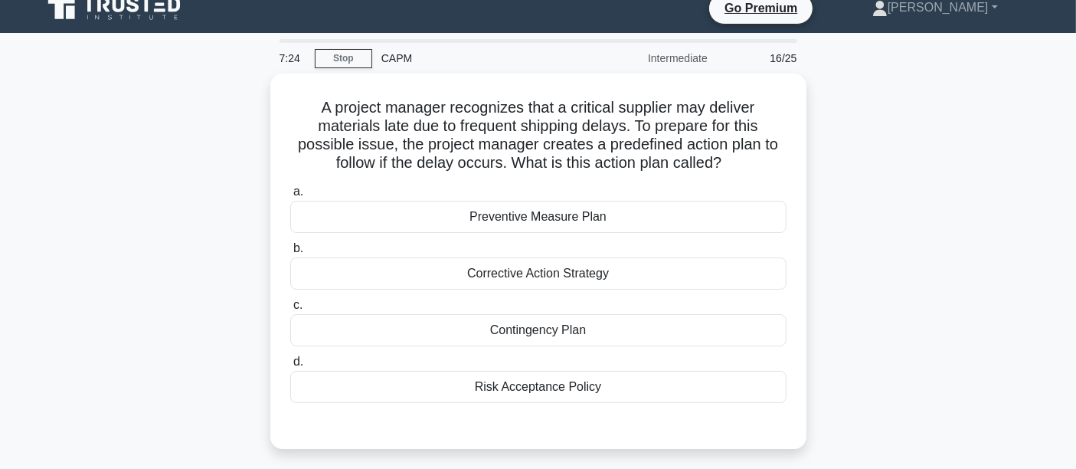
scroll to position [17, 0]
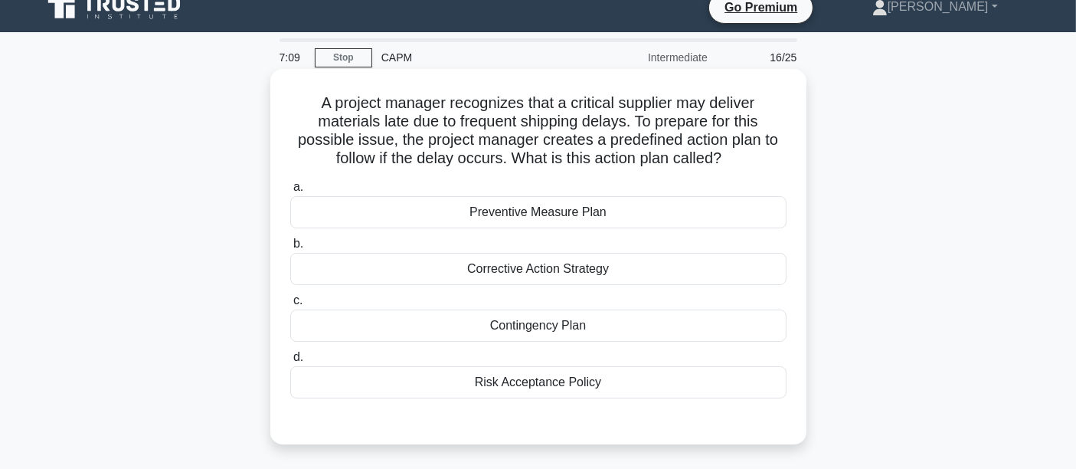
click at [483, 220] on div "Preventive Measure Plan" at bounding box center [538, 212] width 496 height 32
click at [290, 192] on input "a. Preventive Measure Plan" at bounding box center [290, 187] width 0 height 10
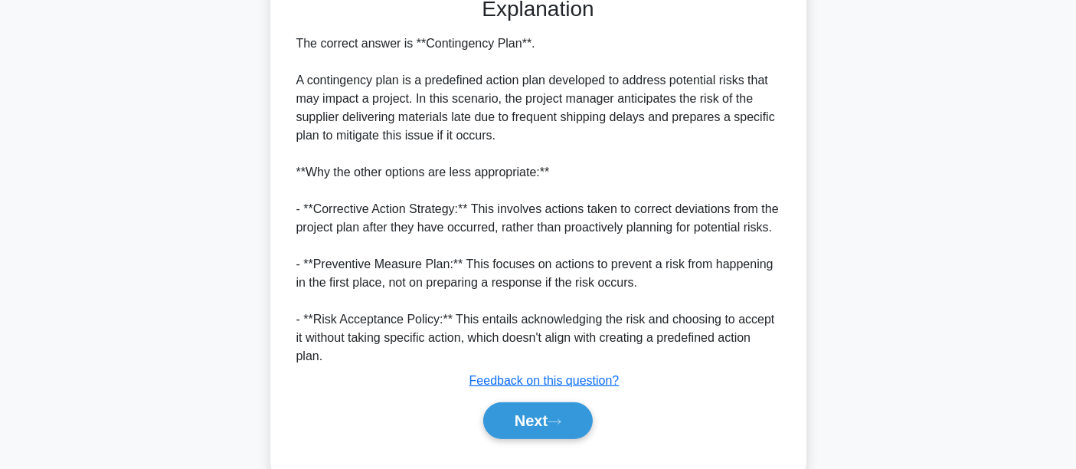
scroll to position [455, 0]
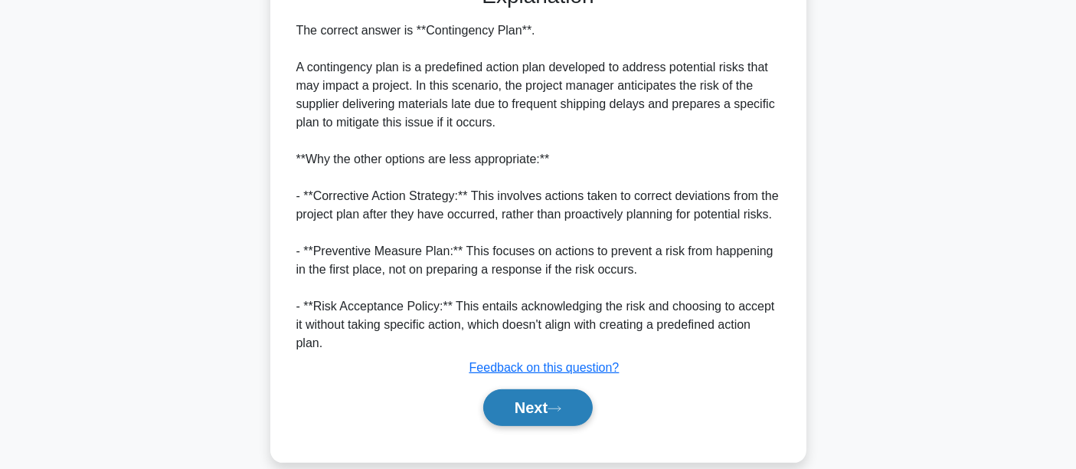
click at [537, 389] on button "Next" at bounding box center [537, 407] width 109 height 37
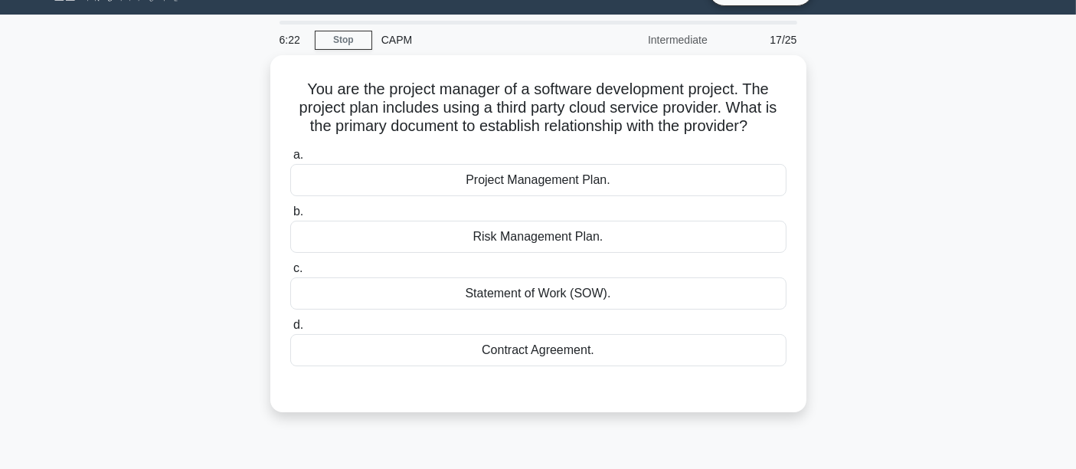
scroll to position [32, 0]
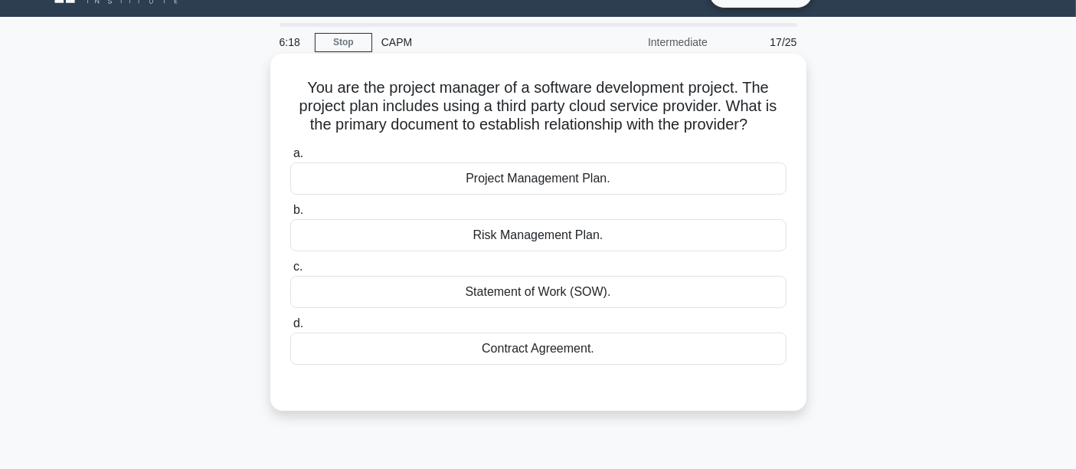
click at [534, 362] on div "Contract Agreement." at bounding box center [538, 348] width 496 height 32
click at [290, 328] on input "d. Contract Agreement." at bounding box center [290, 323] width 0 height 10
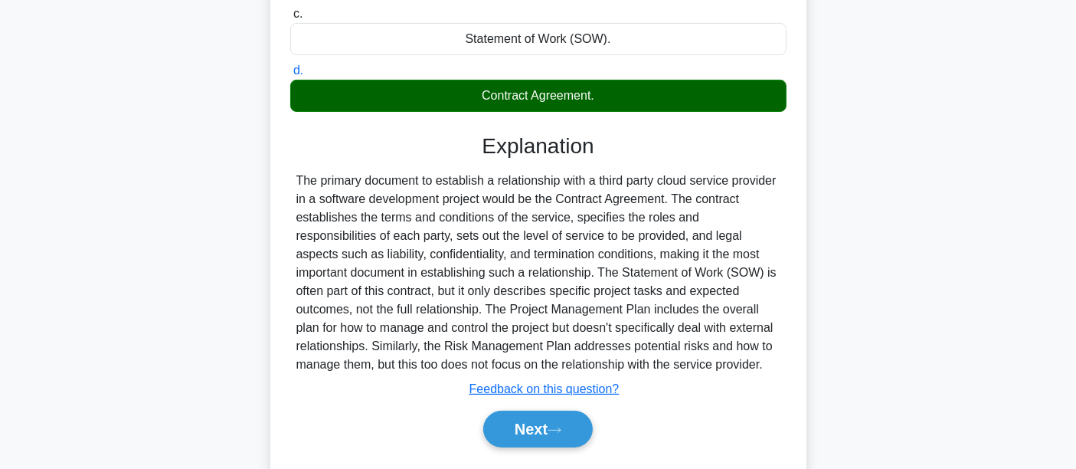
scroll to position [291, 0]
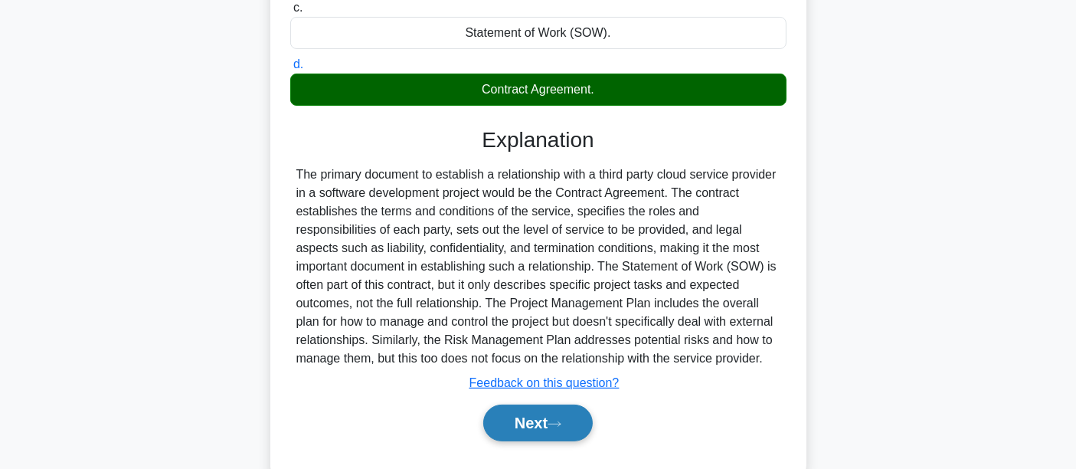
click at [557, 421] on icon at bounding box center [554, 424] width 14 height 8
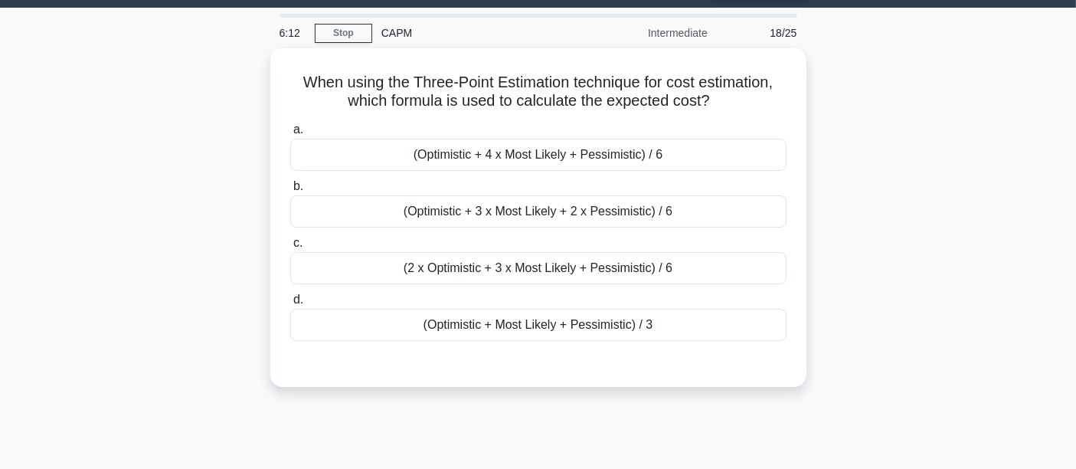
scroll to position [37, 0]
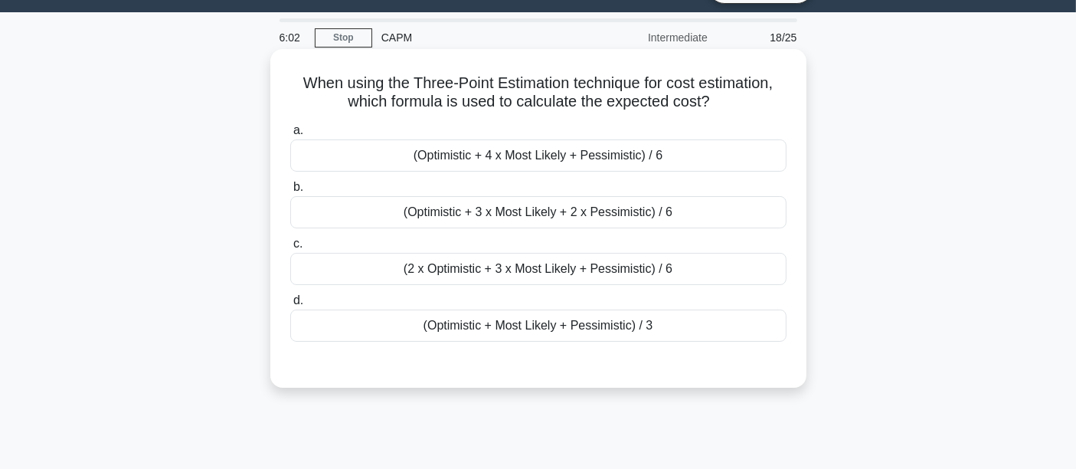
click at [617, 161] on div "(Optimistic + 4 x Most Likely + Pessimistic) / 6" at bounding box center [538, 155] width 496 height 32
click at [290, 136] on input "a. (Optimistic + 4 x Most Likely + Pessimistic) / 6" at bounding box center [290, 131] width 0 height 10
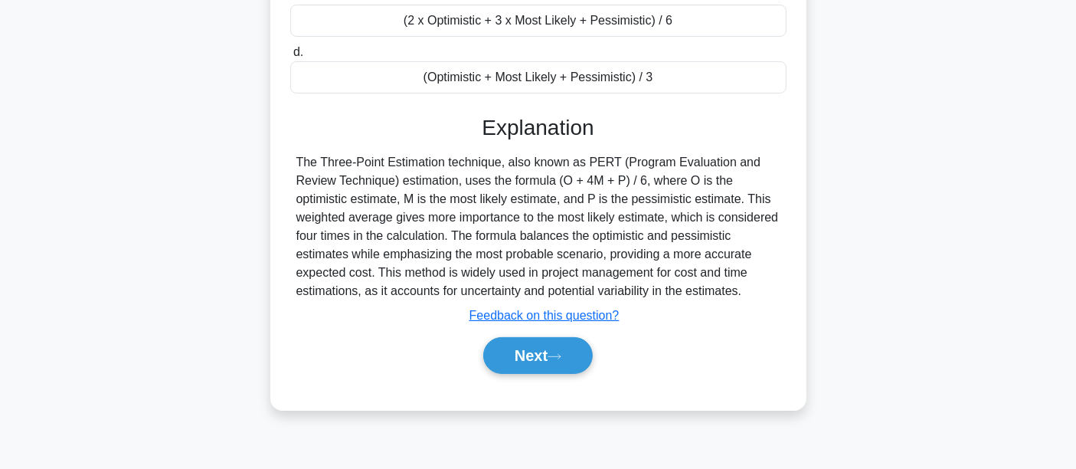
scroll to position [291, 0]
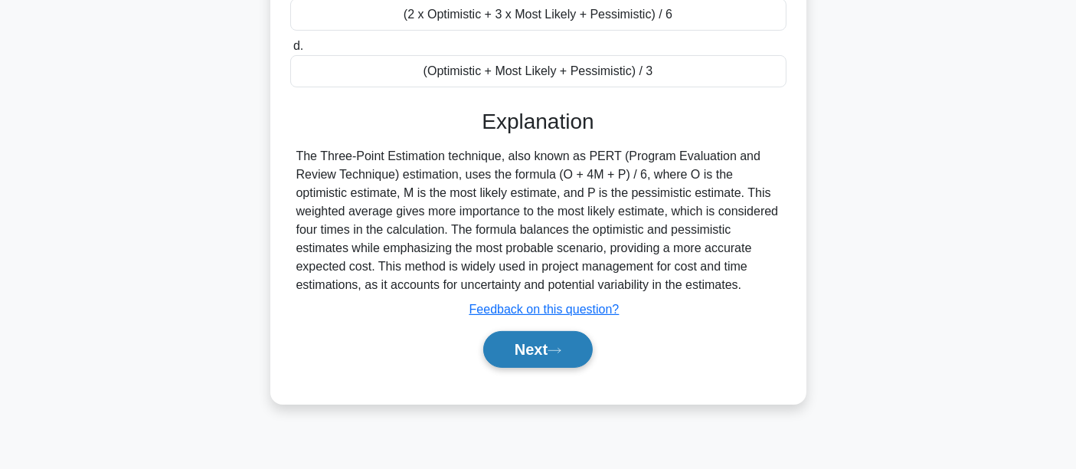
click at [561, 346] on icon at bounding box center [554, 350] width 14 height 8
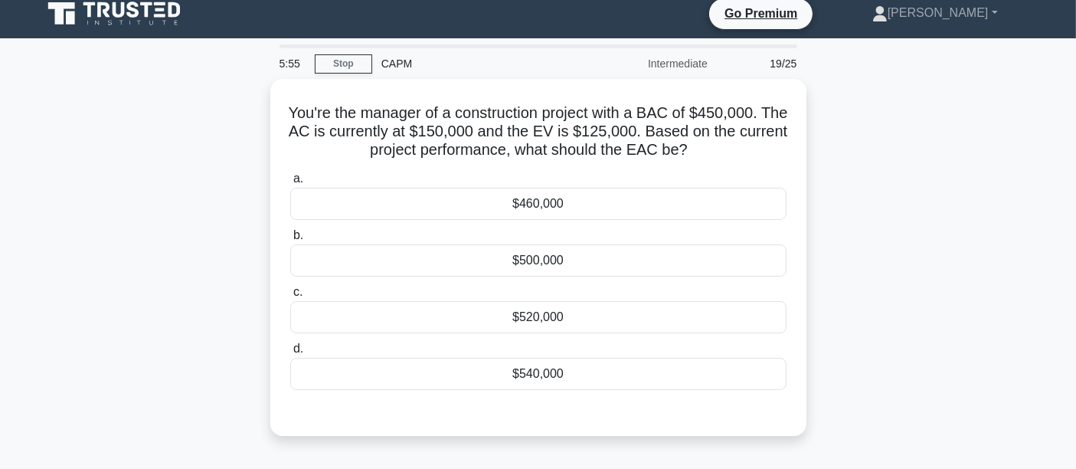
scroll to position [4, 0]
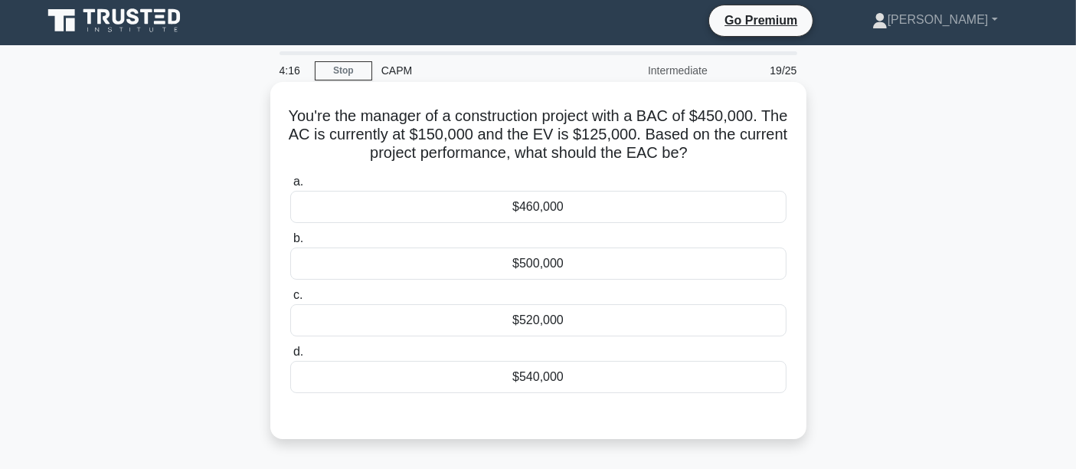
click at [557, 208] on div "$460,000" at bounding box center [538, 207] width 496 height 32
click at [290, 187] on input "a. $460,000" at bounding box center [290, 182] width 0 height 10
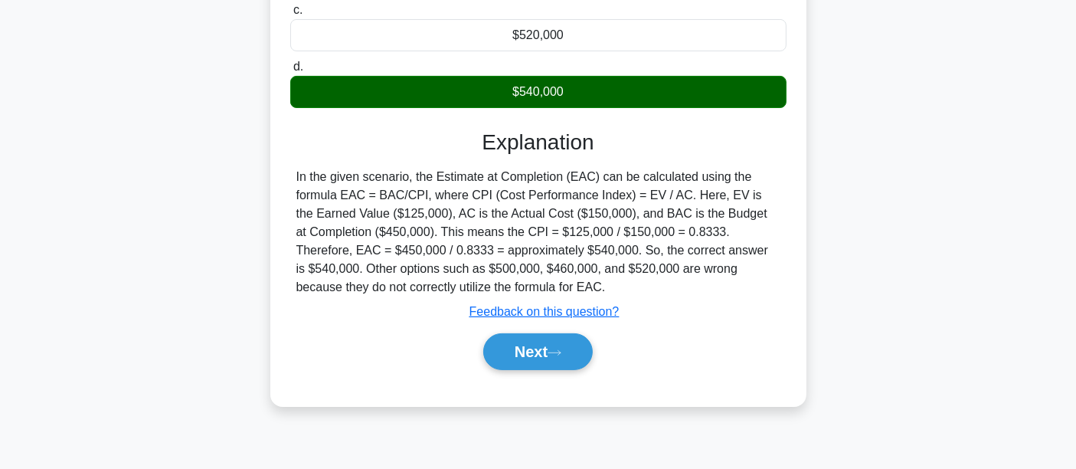
scroll to position [324, 0]
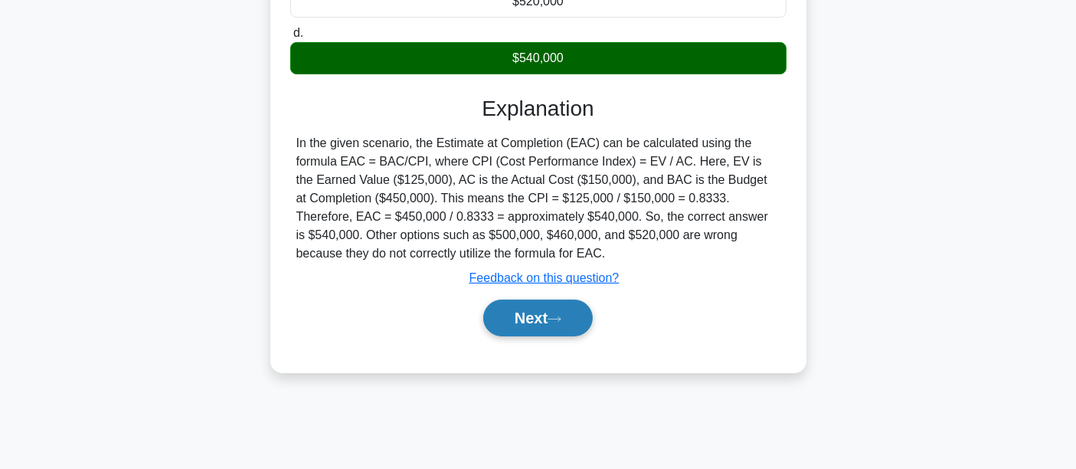
click at [565, 325] on button "Next" at bounding box center [537, 317] width 109 height 37
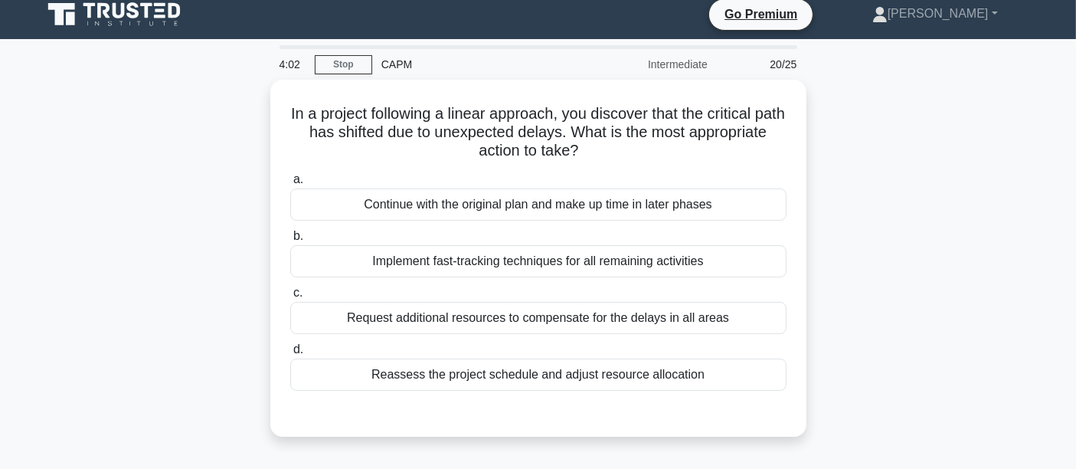
scroll to position [5, 0]
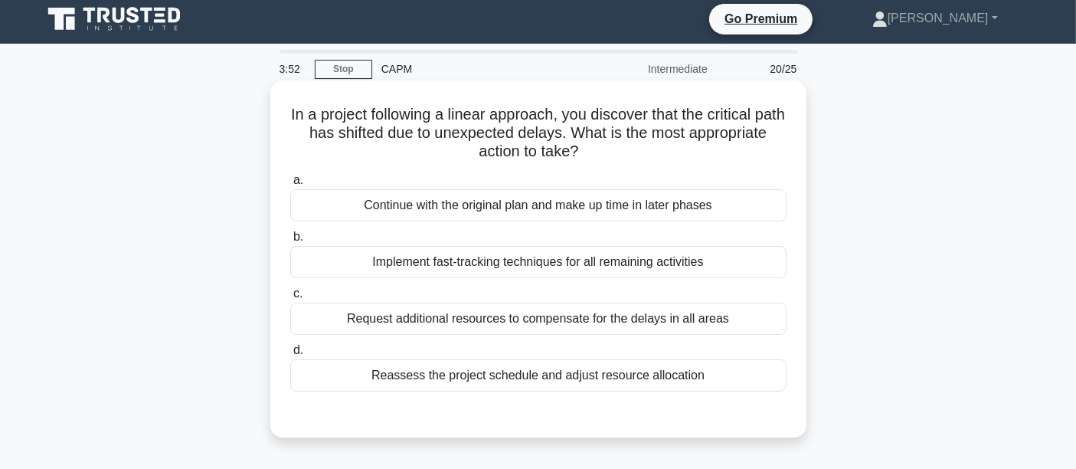
click at [644, 259] on div "Implement fast-tracking techniques for all remaining activities" at bounding box center [538, 262] width 496 height 32
click at [290, 242] on input "b. Implement fast-tracking techniques for all remaining activities" at bounding box center [290, 237] width 0 height 10
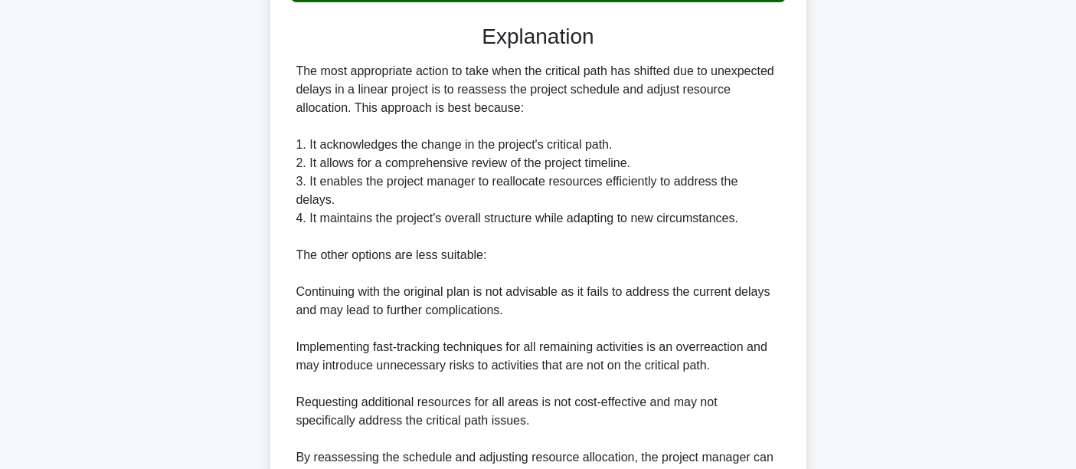
scroll to position [548, 0]
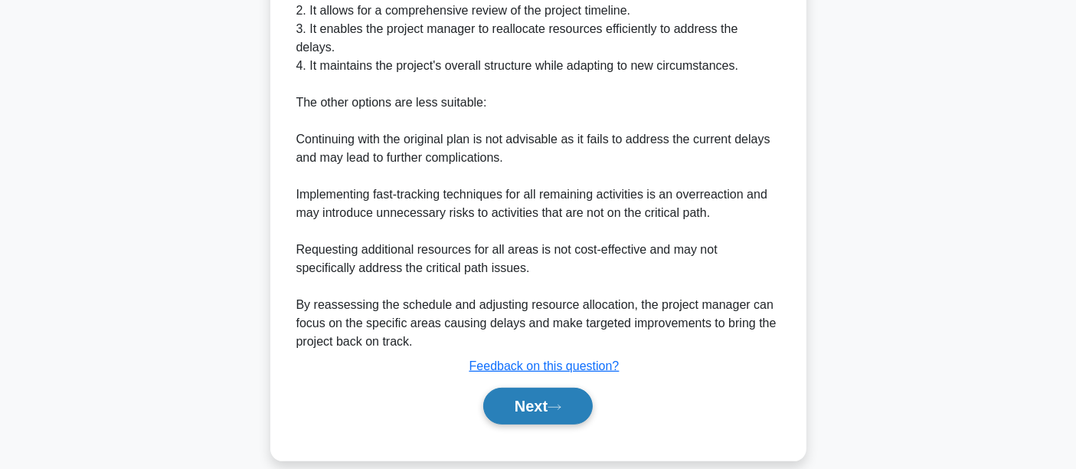
click at [517, 390] on button "Next" at bounding box center [537, 405] width 109 height 37
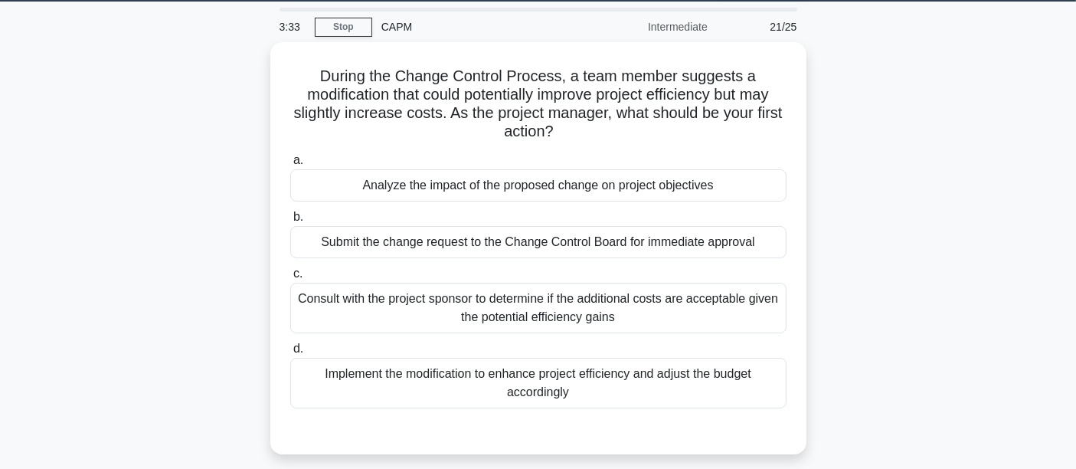
scroll to position [48, 0]
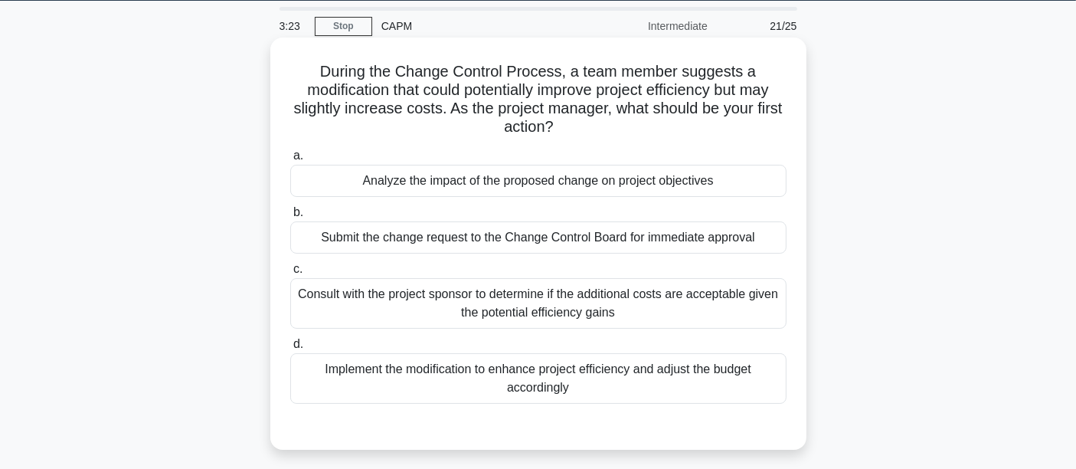
click at [601, 171] on div "Analyze the impact of the proposed change on project objectives" at bounding box center [538, 181] width 496 height 32
click at [290, 161] on input "a. Analyze the impact of the proposed change on project objectives" at bounding box center [290, 156] width 0 height 10
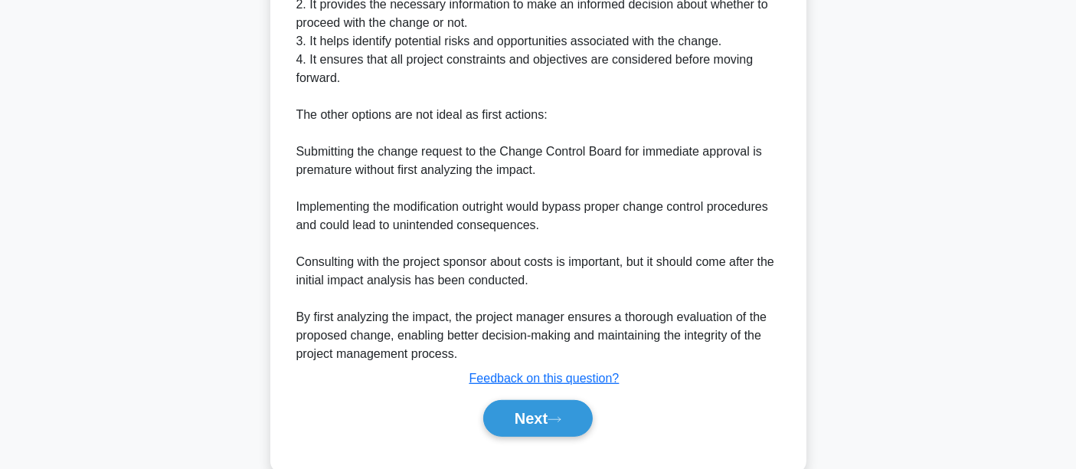
scroll to position [632, 0]
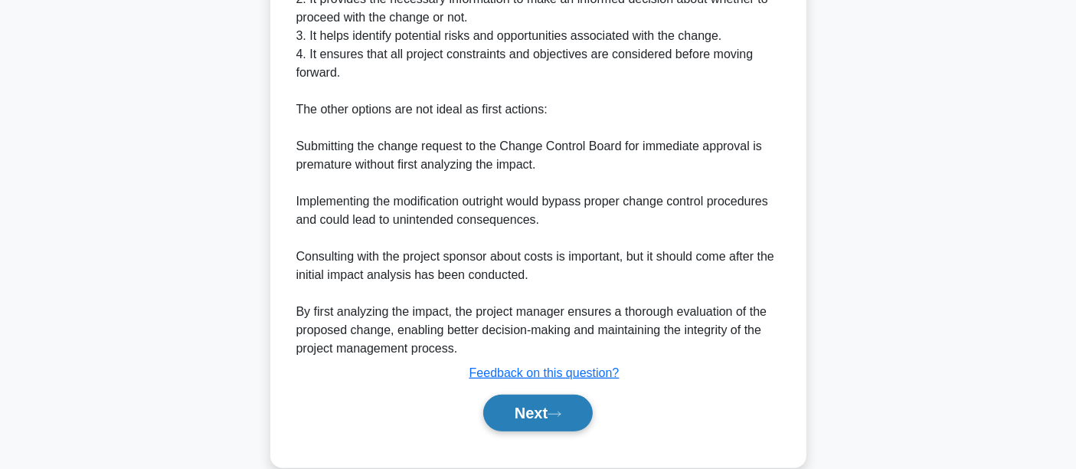
click at [509, 416] on button "Next" at bounding box center [537, 412] width 109 height 37
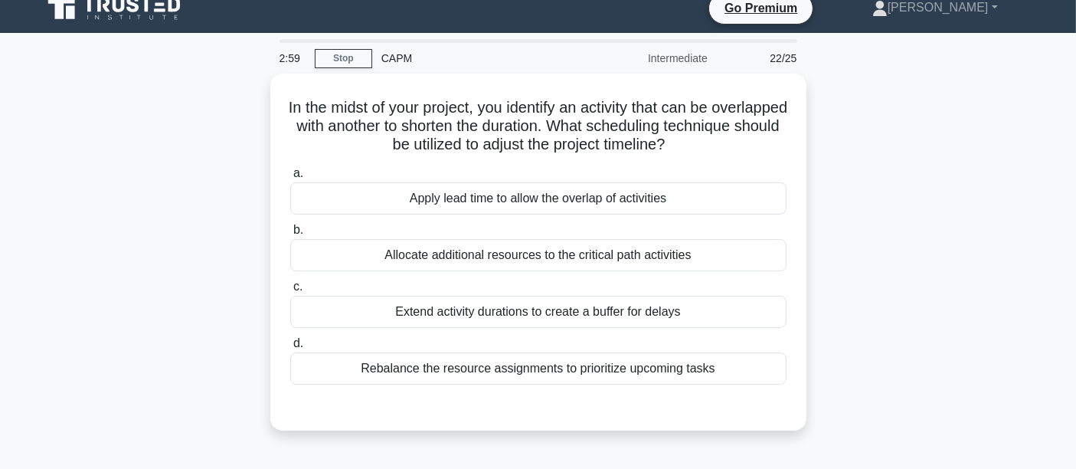
scroll to position [4, 0]
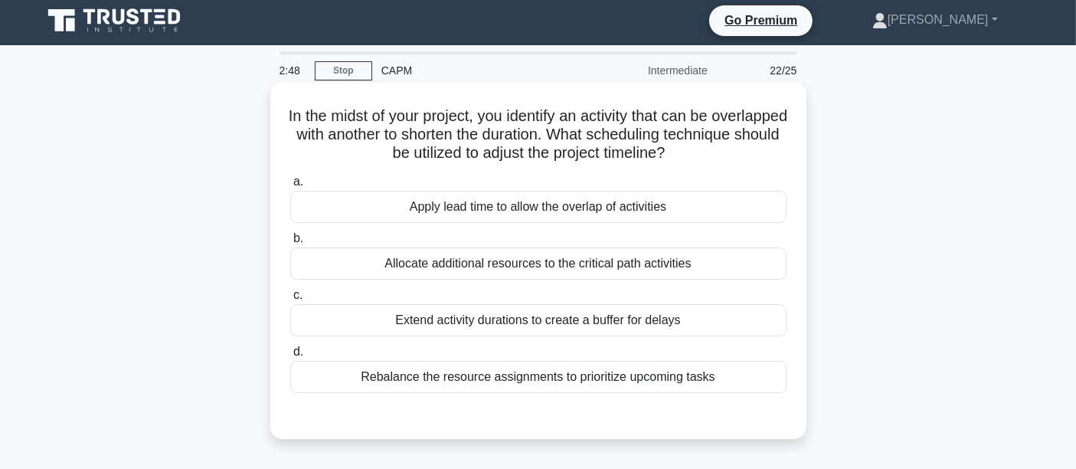
click at [514, 209] on div "Apply lead time to allow the overlap of activities" at bounding box center [538, 207] width 496 height 32
click at [290, 187] on input "a. Apply lead time to allow the overlap of activities" at bounding box center [290, 182] width 0 height 10
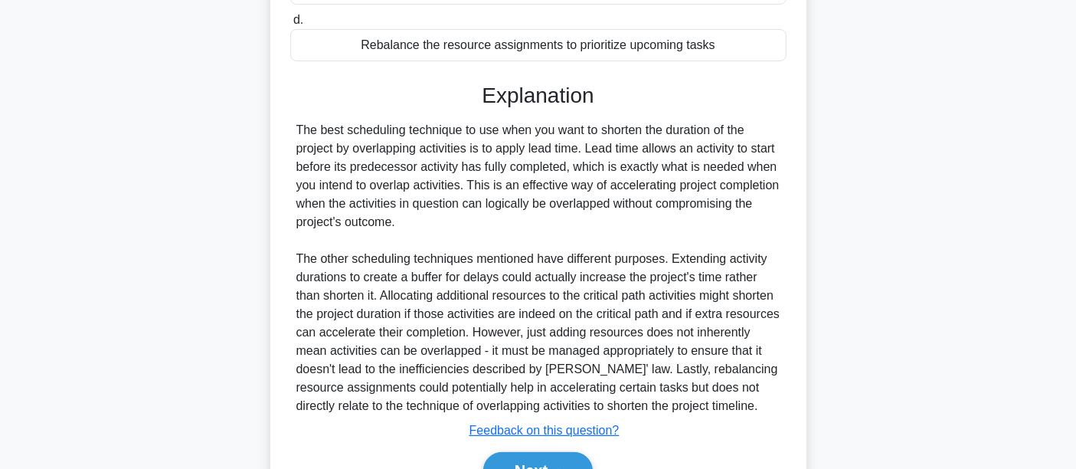
scroll to position [437, 0]
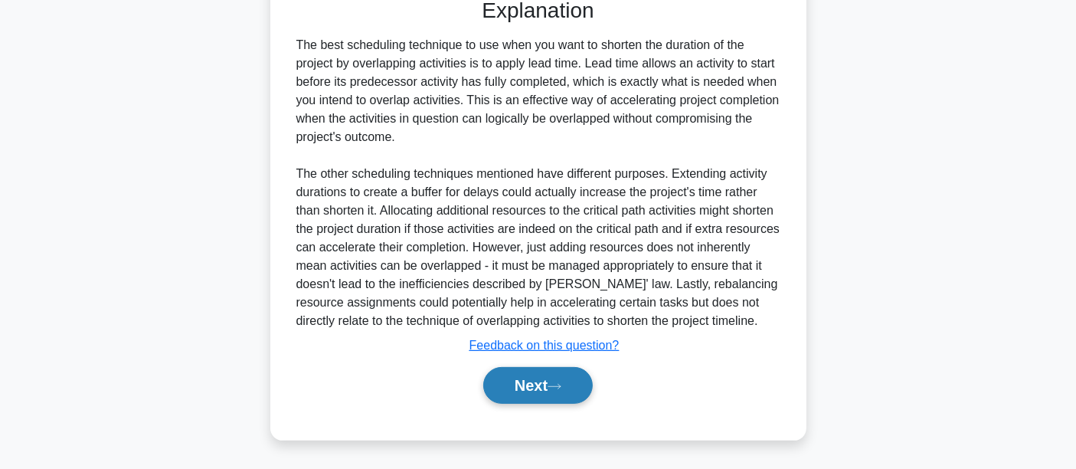
click at [554, 394] on button "Next" at bounding box center [537, 385] width 109 height 37
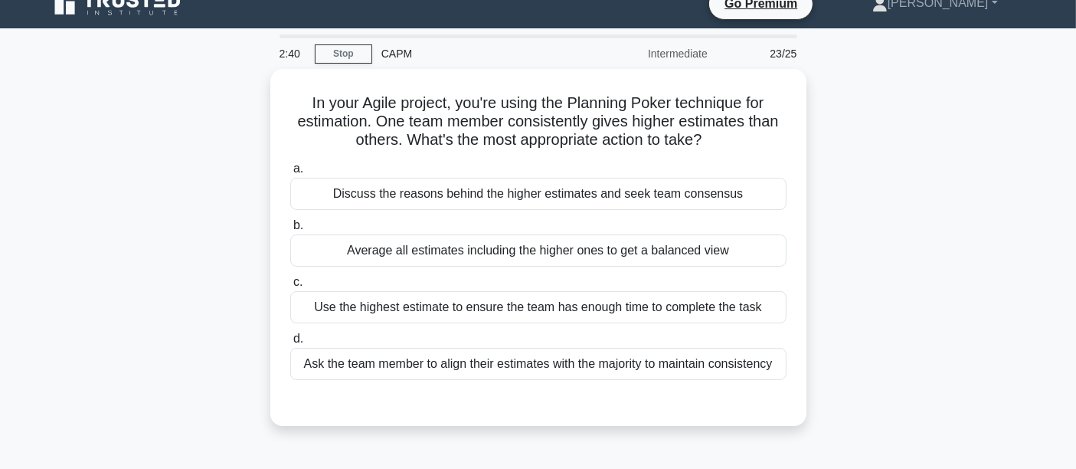
scroll to position [15, 0]
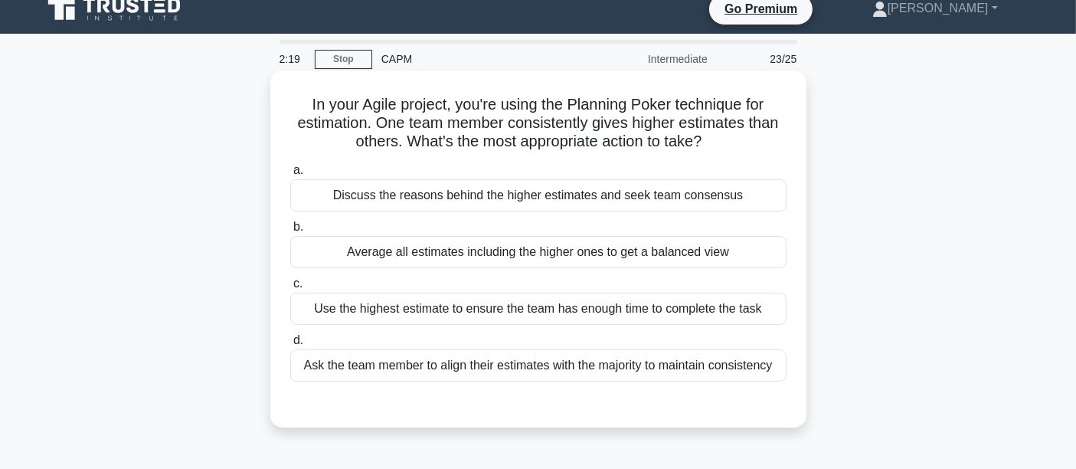
click at [509, 201] on div "Discuss the reasons behind the higher estimates and seek team consensus" at bounding box center [538, 195] width 496 height 32
click at [290, 175] on input "a. Discuss the reasons behind the higher estimates and seek team consensus" at bounding box center [290, 170] width 0 height 10
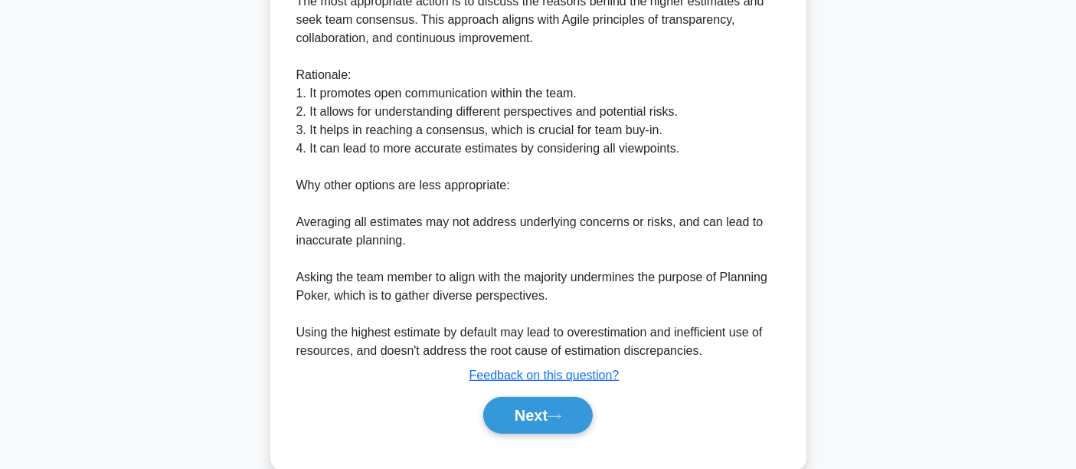
scroll to position [435, 0]
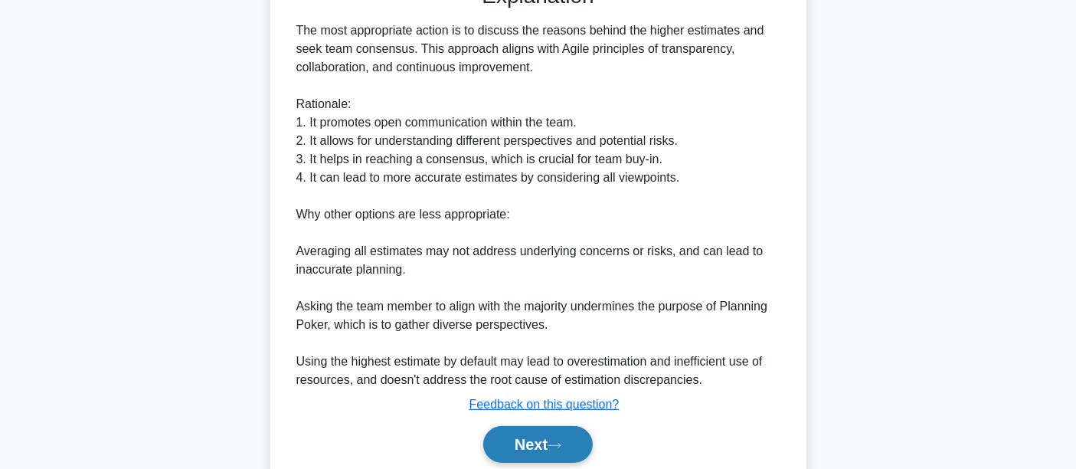
click at [506, 438] on button "Next" at bounding box center [537, 444] width 109 height 37
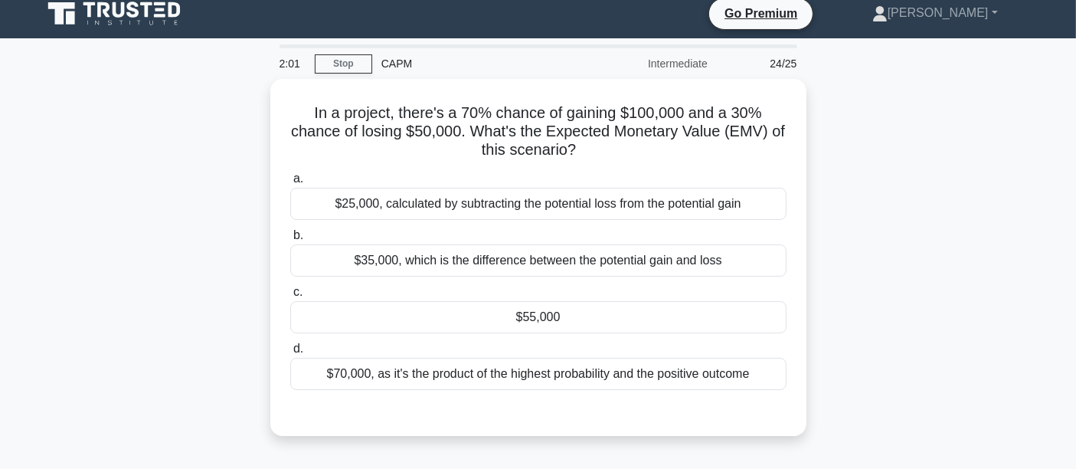
scroll to position [10, 0]
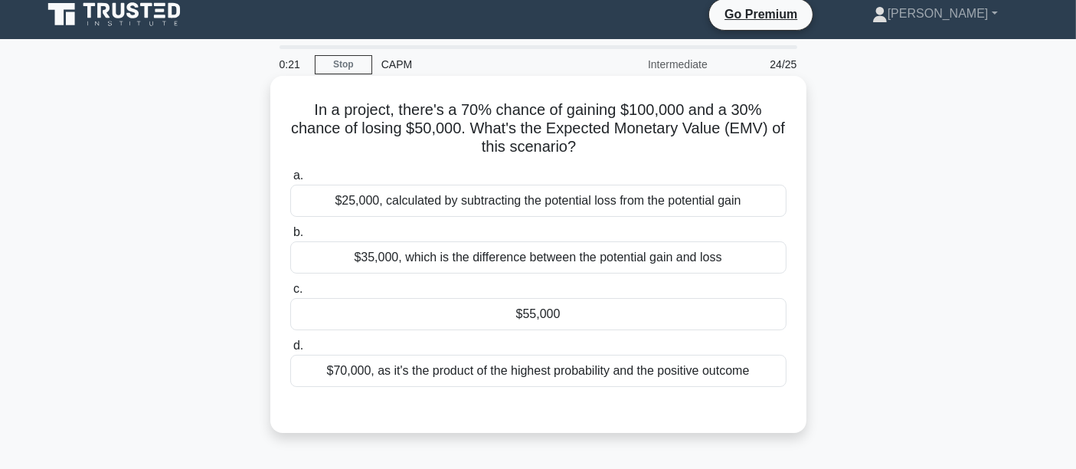
click at [547, 214] on div "$25,000, calculated by subtracting the potential loss from the potential gain" at bounding box center [538, 201] width 496 height 32
click at [290, 181] on input "a. $25,000, calculated by subtracting the potential loss from the potential gain" at bounding box center [290, 176] width 0 height 10
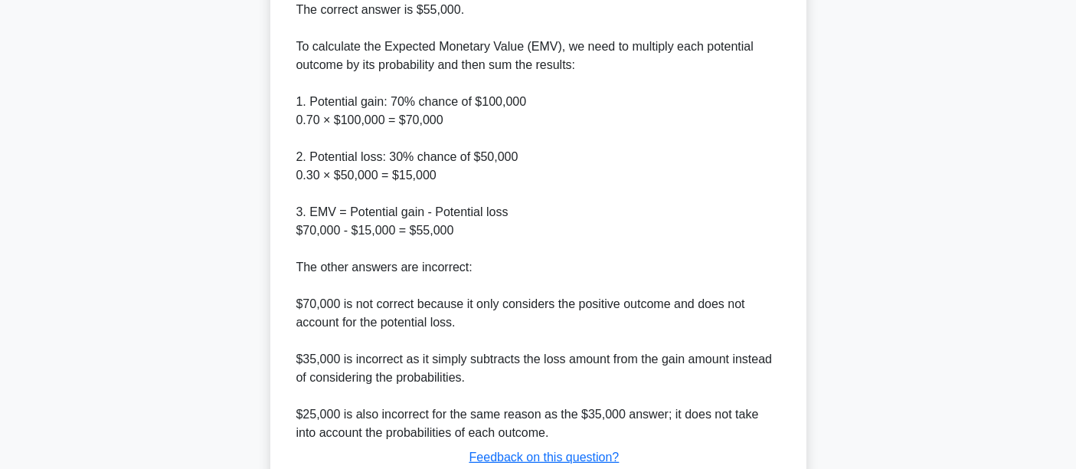
scroll to position [567, 0]
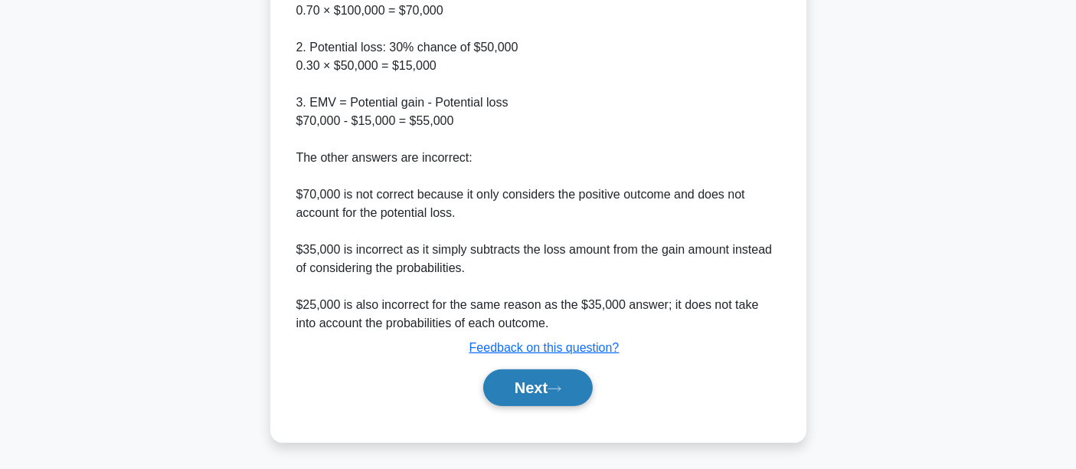
click at [544, 392] on button "Next" at bounding box center [537, 387] width 109 height 37
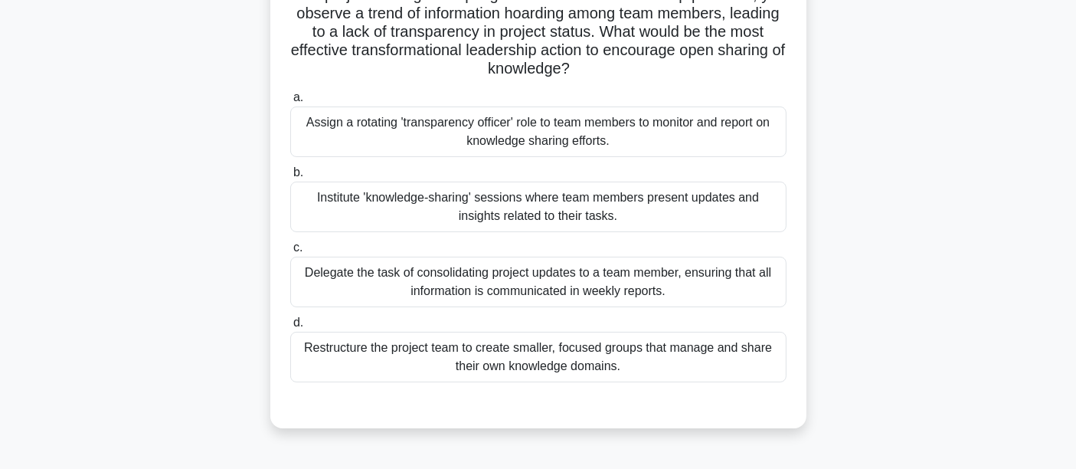
scroll to position [129, 0]
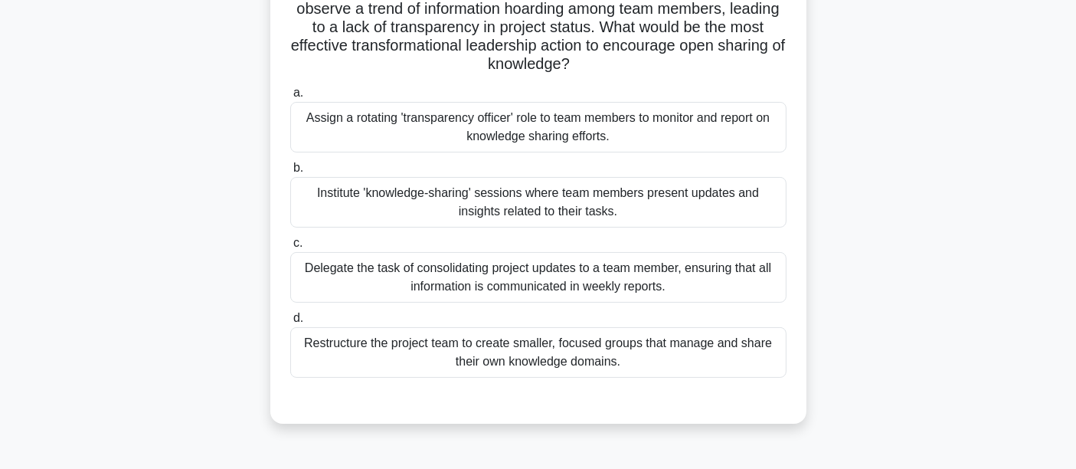
click at [427, 131] on div "Assign a rotating 'transparency officer' role to team members to monitor and re…" at bounding box center [538, 127] width 496 height 51
click at [290, 98] on input "a. Assign a rotating 'transparency officer' role to team members to monitor and…" at bounding box center [290, 93] width 0 height 10
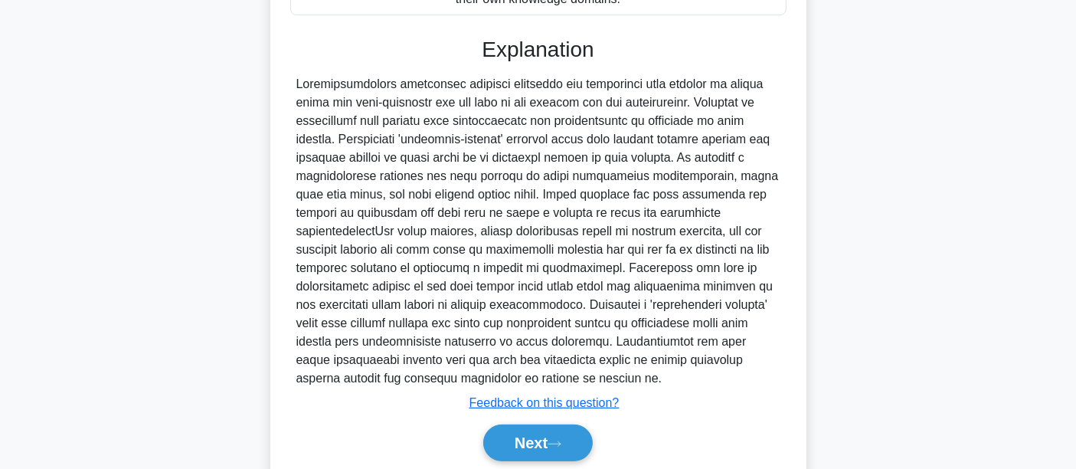
scroll to position [507, 0]
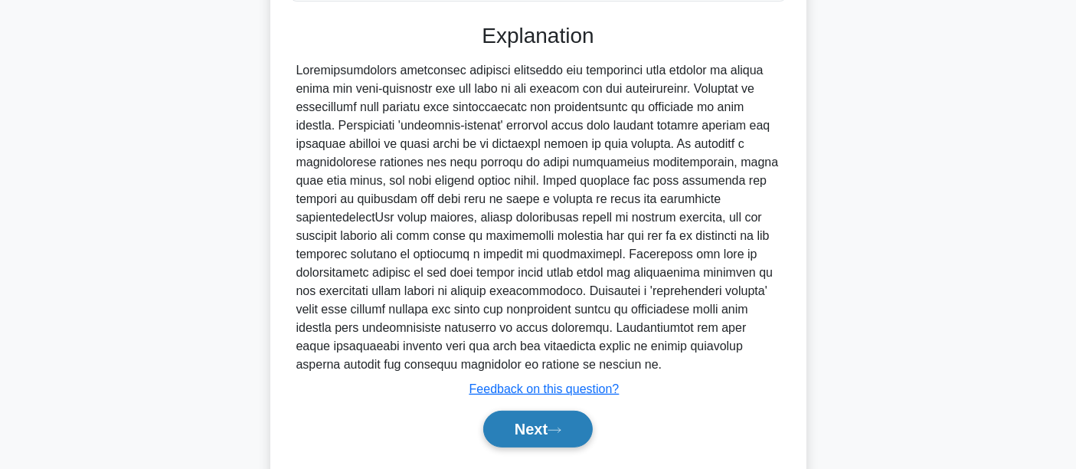
click at [560, 427] on icon at bounding box center [554, 429] width 12 height 5
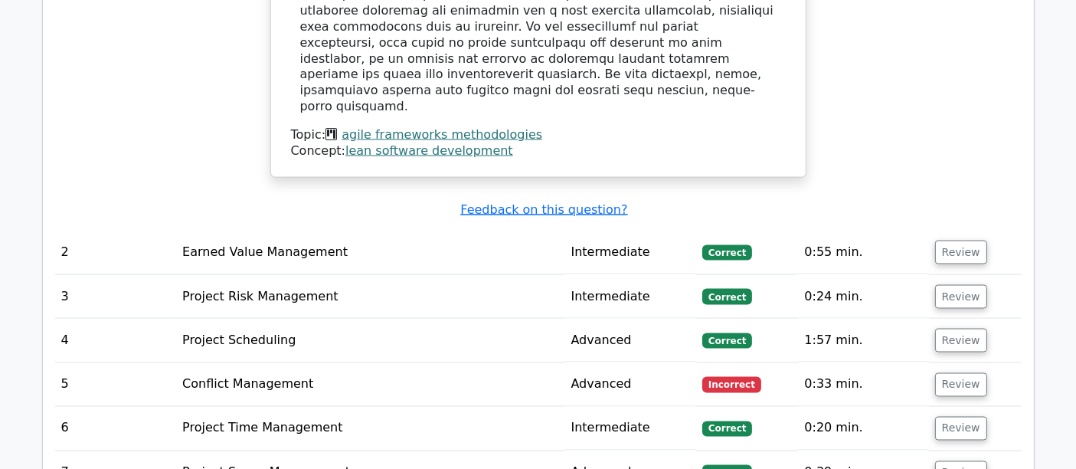
scroll to position [2625, 0]
